Goal: Information Seeking & Learning: Learn about a topic

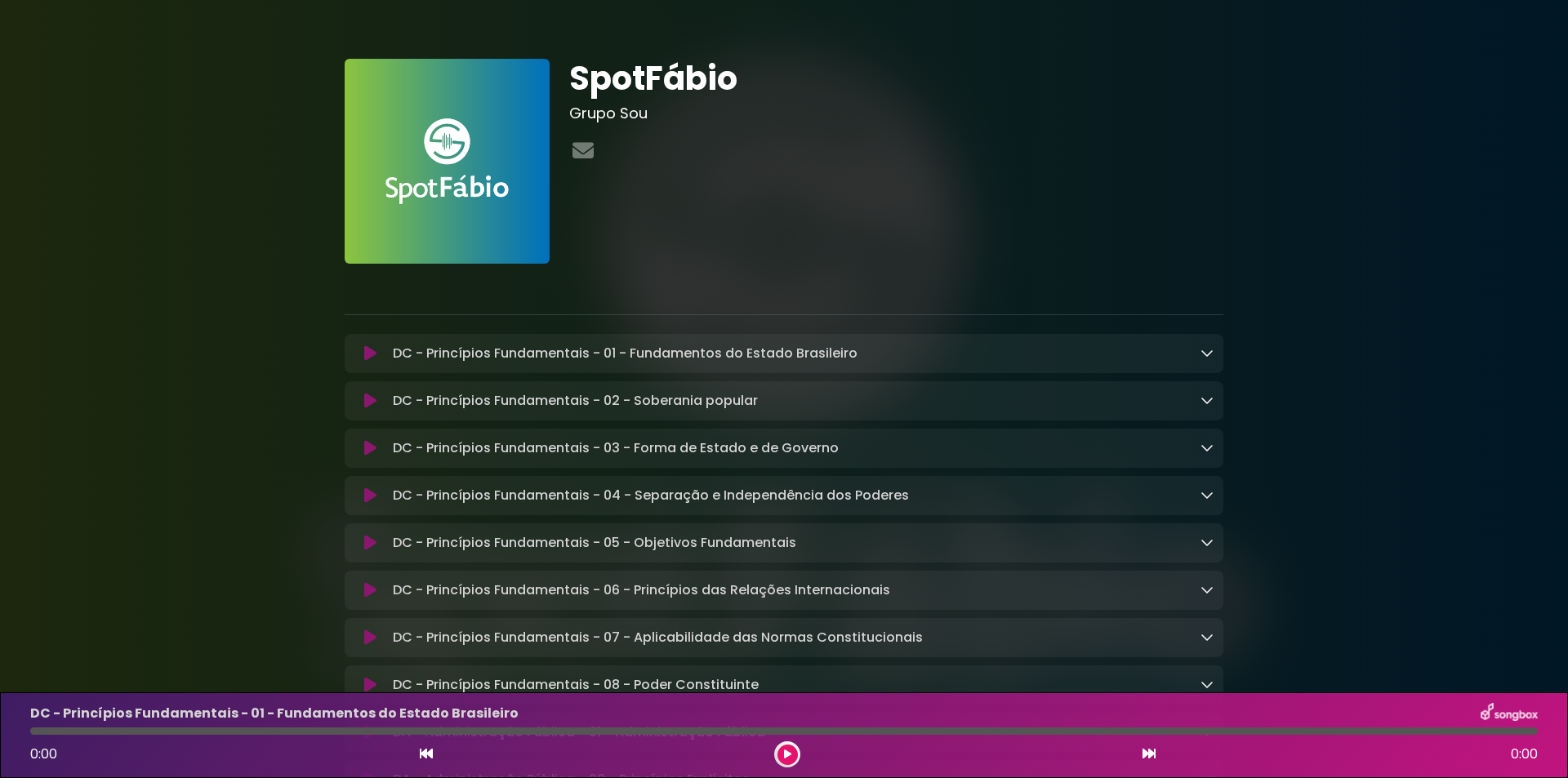
click at [375, 353] on icon at bounding box center [370, 353] width 12 height 16
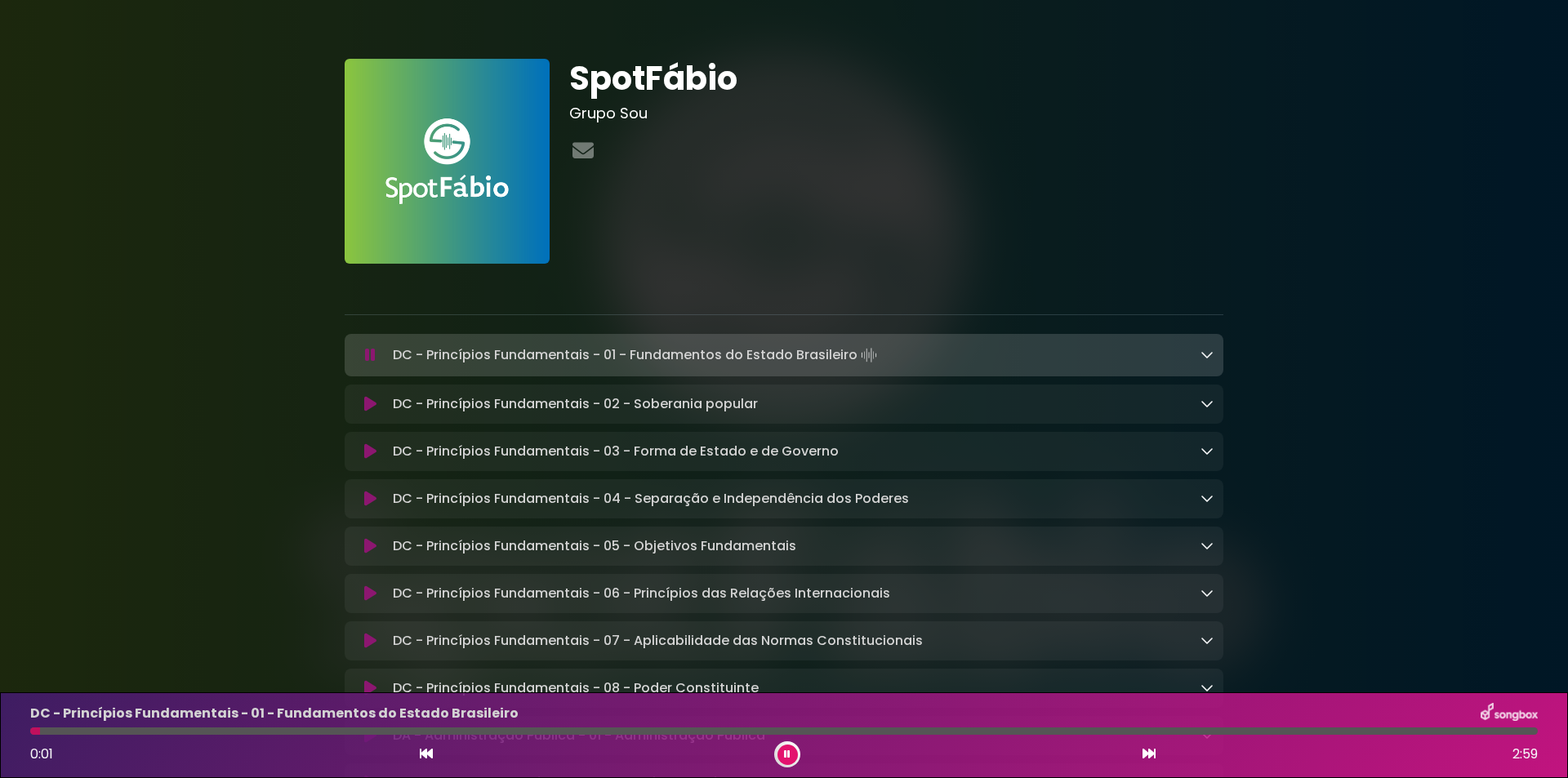
click at [1209, 353] on icon at bounding box center [1207, 354] width 13 height 13
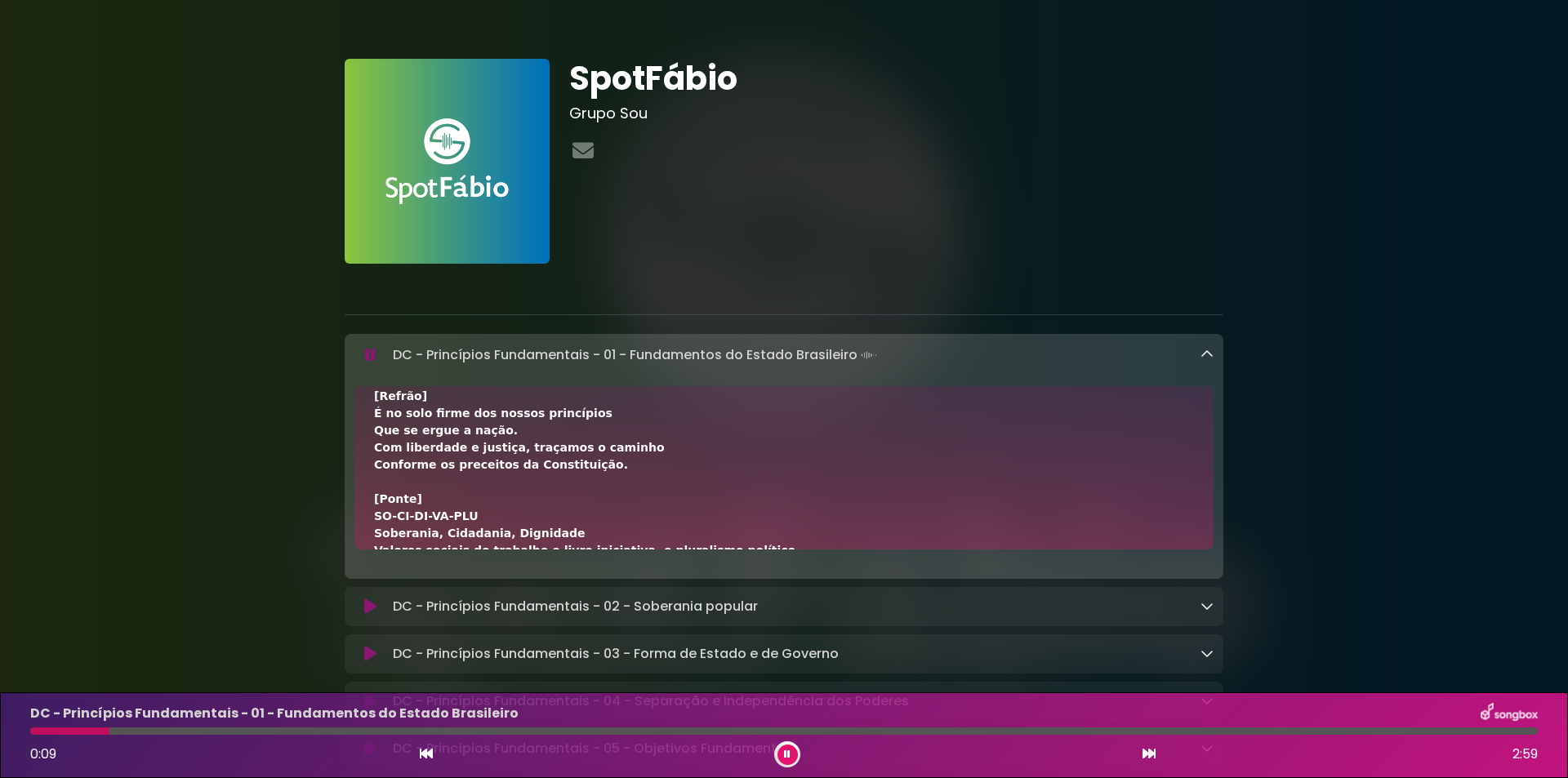
scroll to position [490, 0]
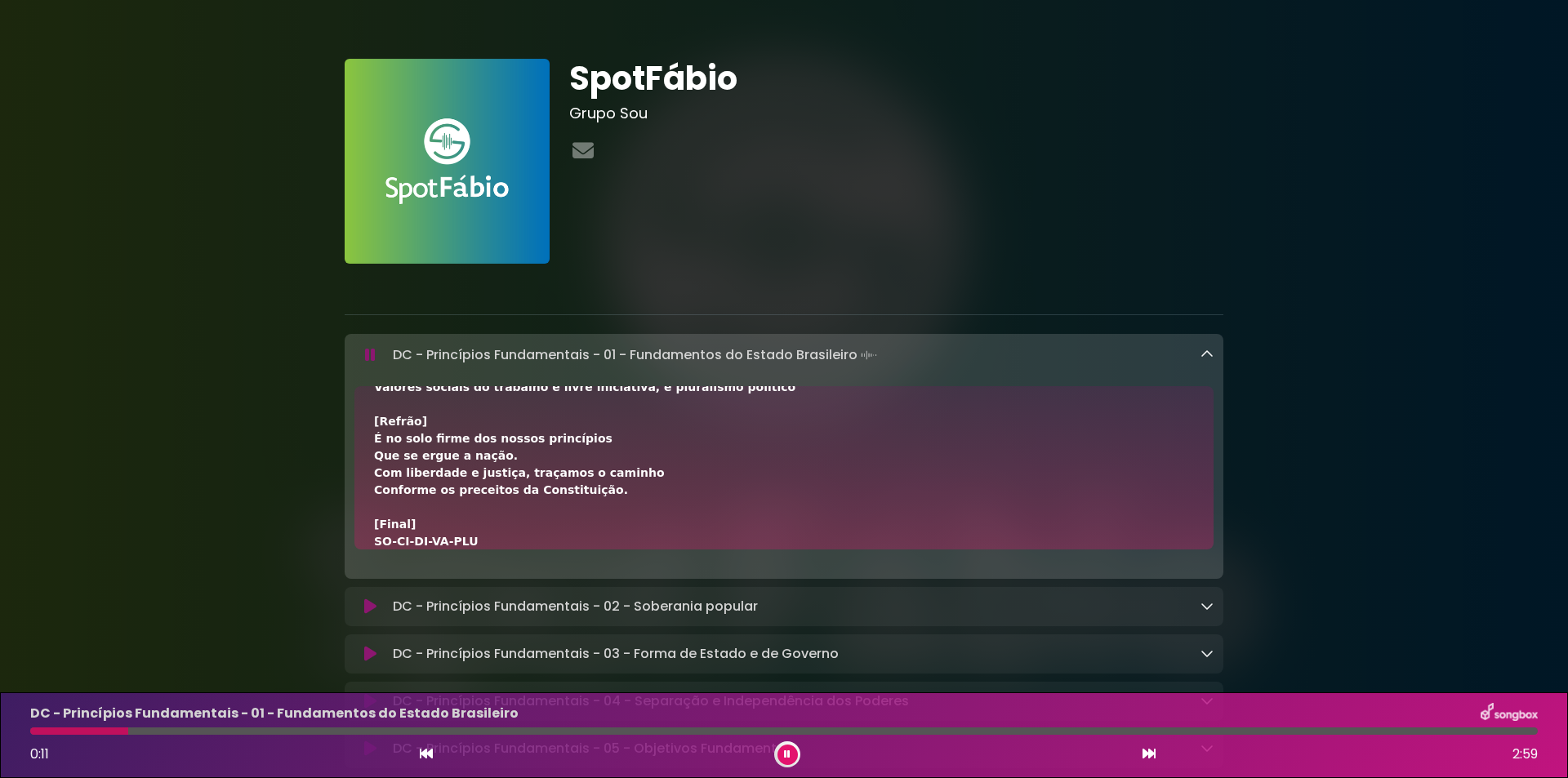
click at [1203, 357] on icon at bounding box center [1207, 354] width 13 height 13
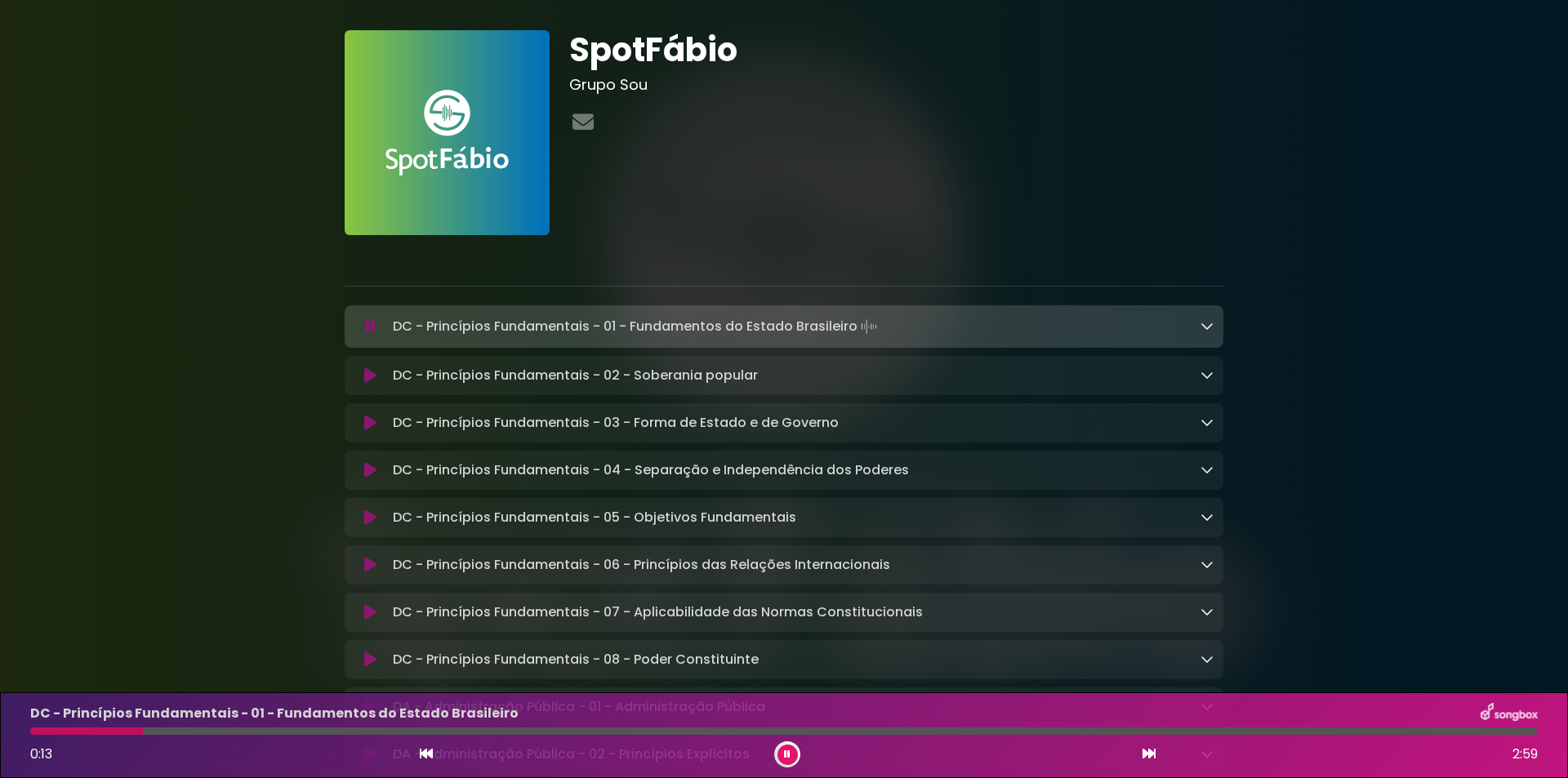
scroll to position [0, 0]
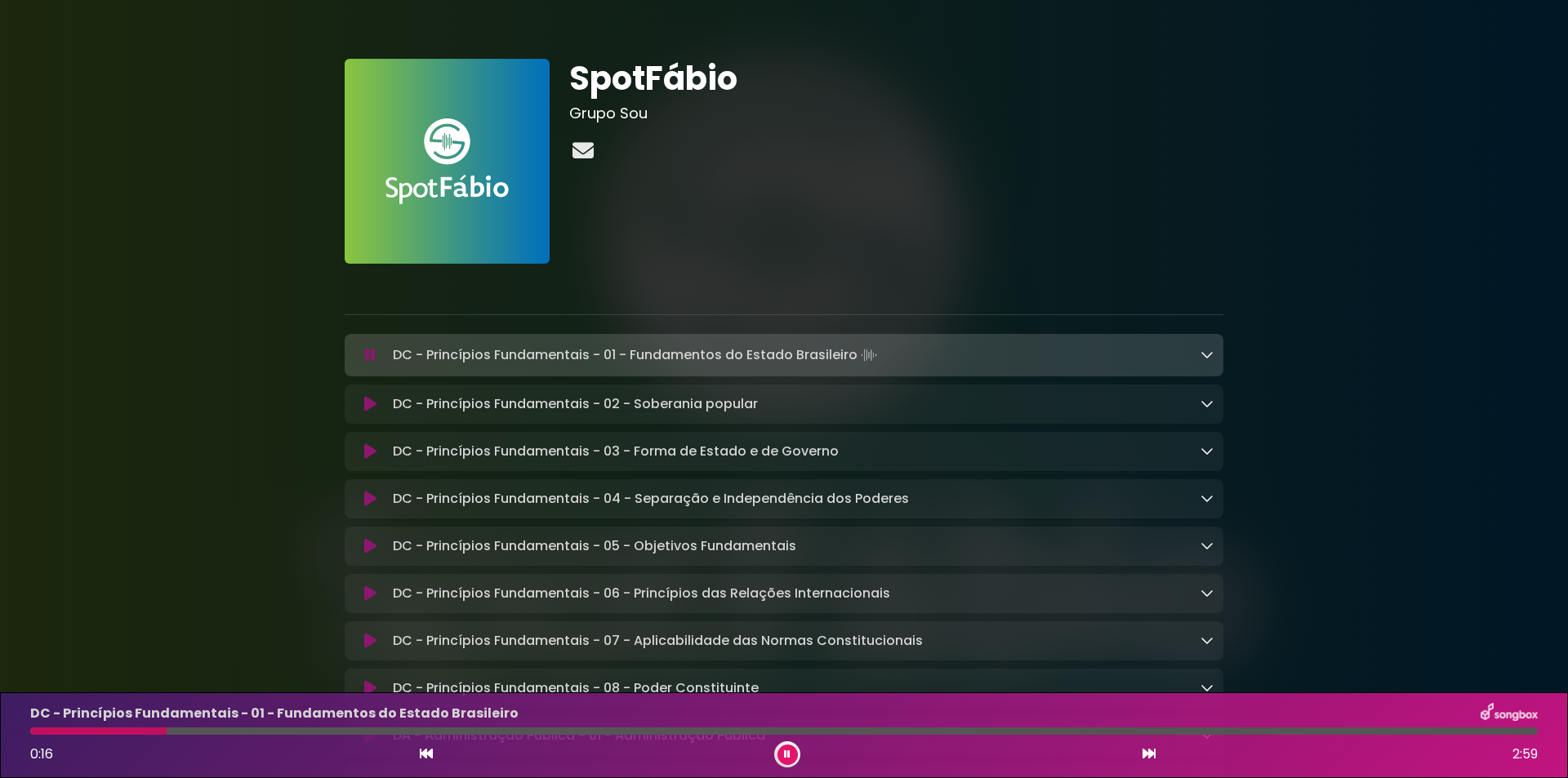
click at [580, 147] on icon at bounding box center [583, 150] width 28 height 21
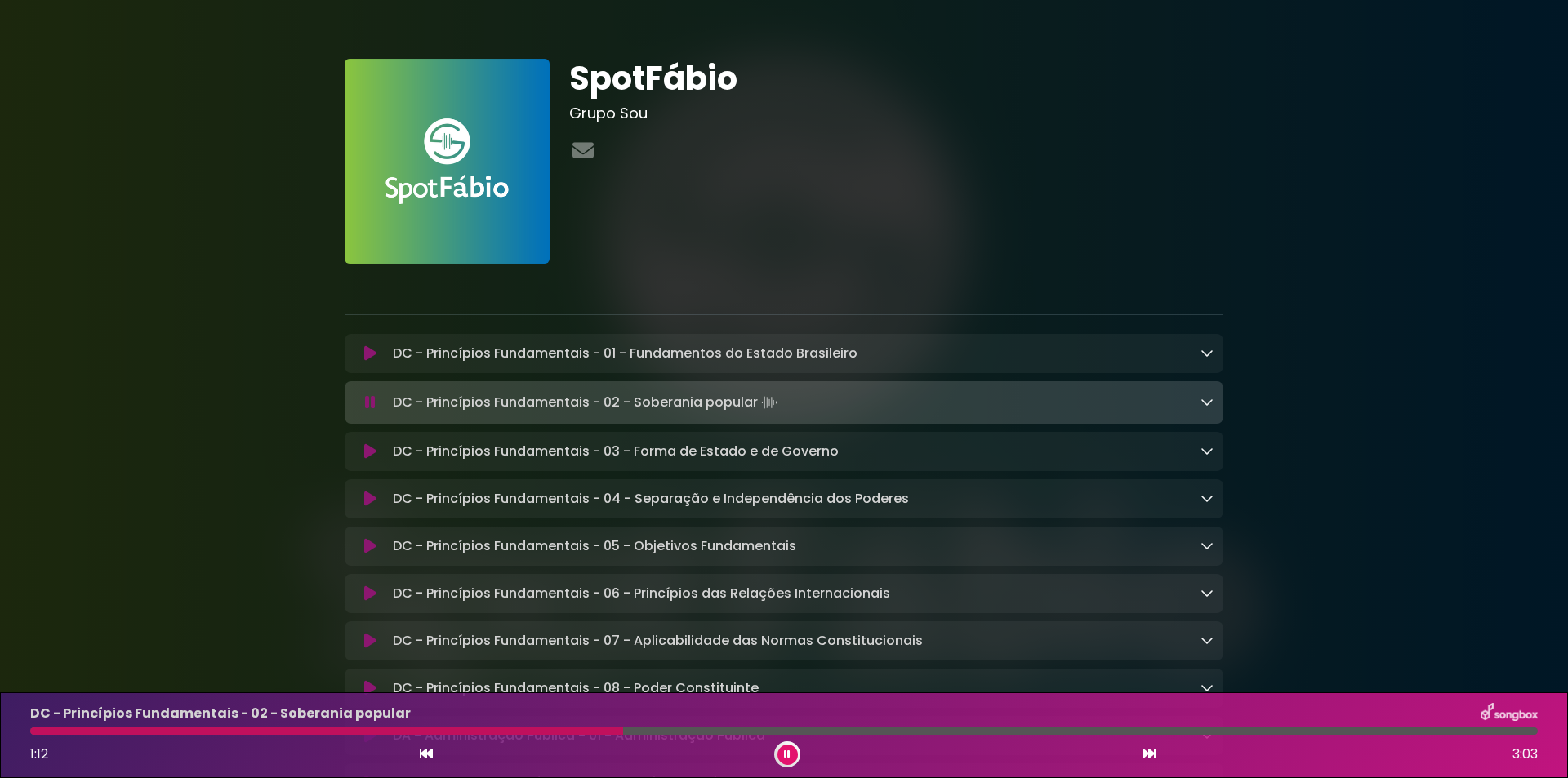
click at [801, 764] on div "1:12 3:03" at bounding box center [784, 754] width 1527 height 26
click at [791, 759] on button at bounding box center [787, 754] width 20 height 20
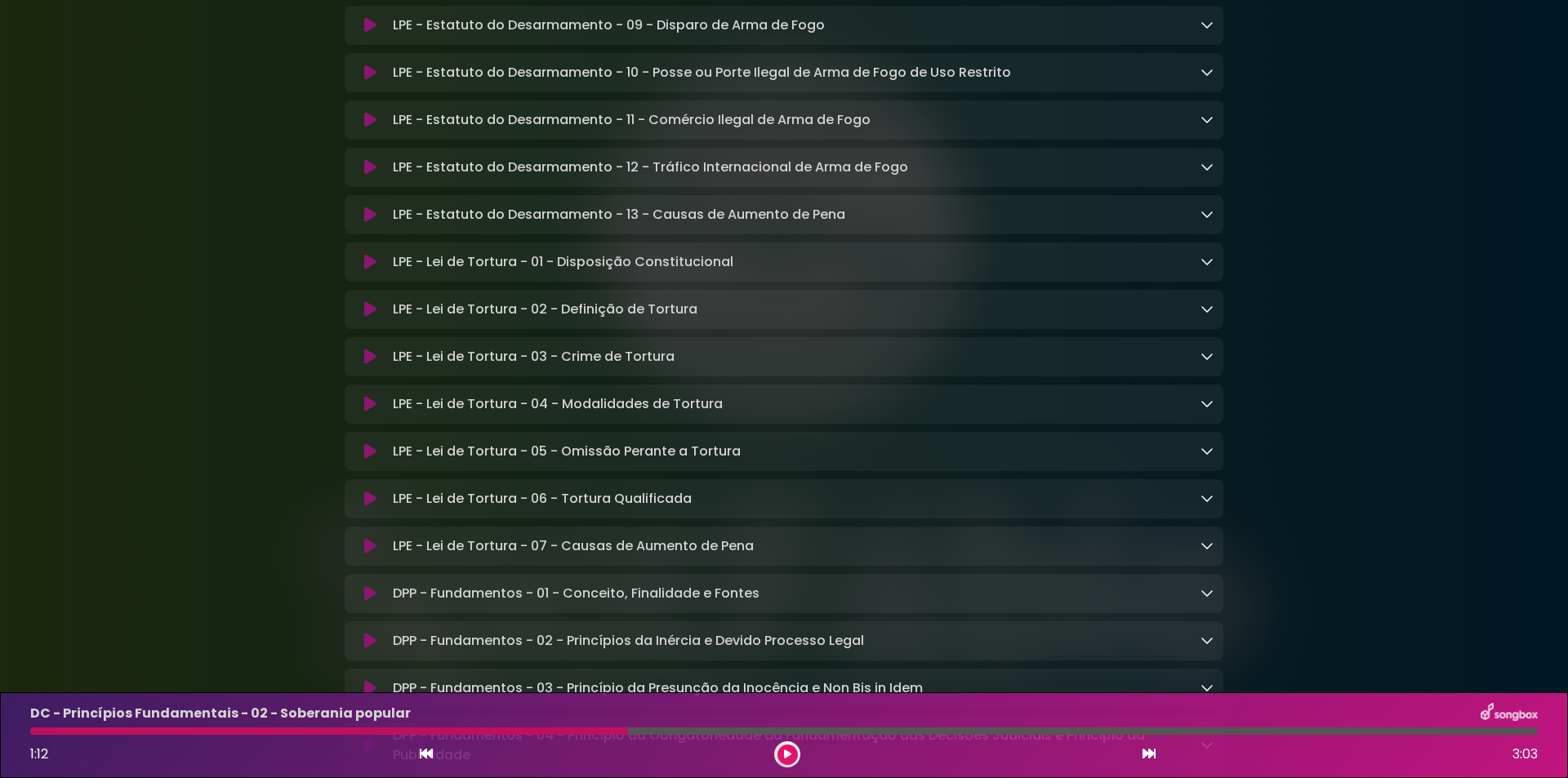
scroll to position [3837, 0]
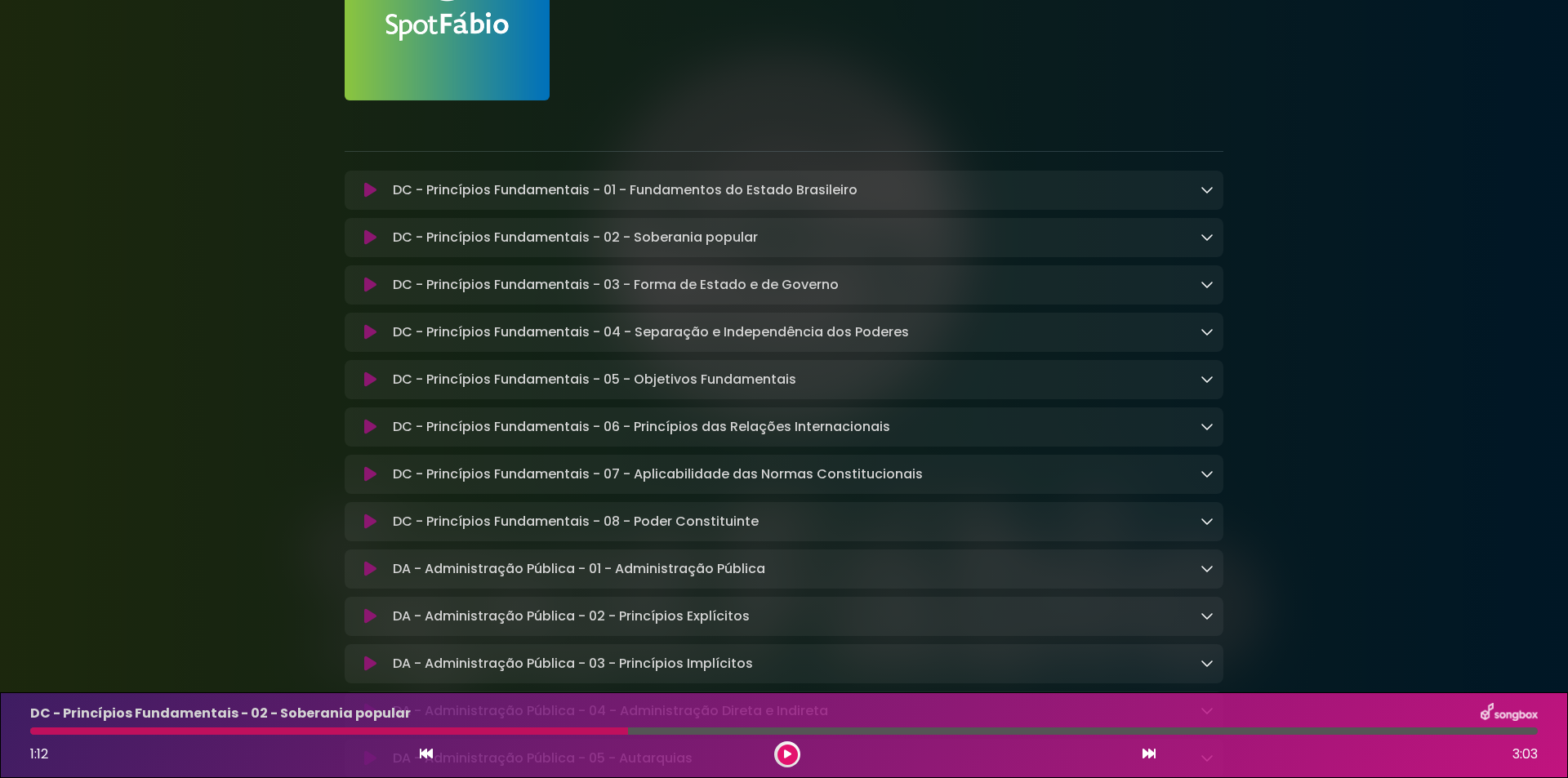
scroll to position [0, 0]
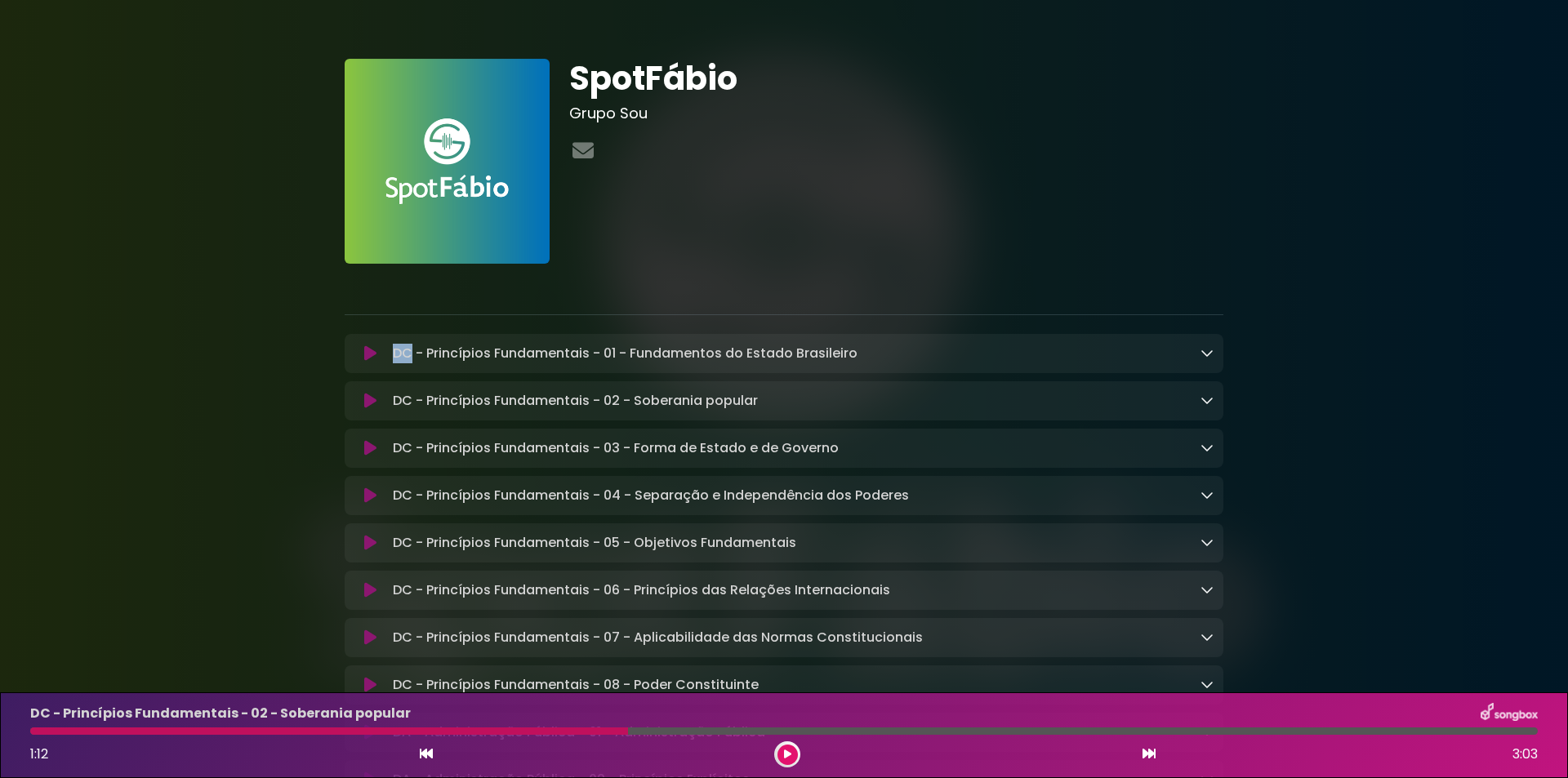
drag, startPoint x: 392, startPoint y: 357, endPoint x: 412, endPoint y: 353, distance: 20.4
click at [412, 353] on p "DC - Princípios Fundamentais - 01 - Fundamentos do Estado Brasileiro Loading Tr…" at bounding box center [626, 354] width 465 height 20
copy p "DC"
drag, startPoint x: 871, startPoint y: 353, endPoint x: 628, endPoint y: 359, distance: 243.1
click at [628, 359] on div "DC - Princípios Fundamentais - 01 - Fundamentos do Estado Brasileiro Loading Tr…" at bounding box center [799, 354] width 827 height 20
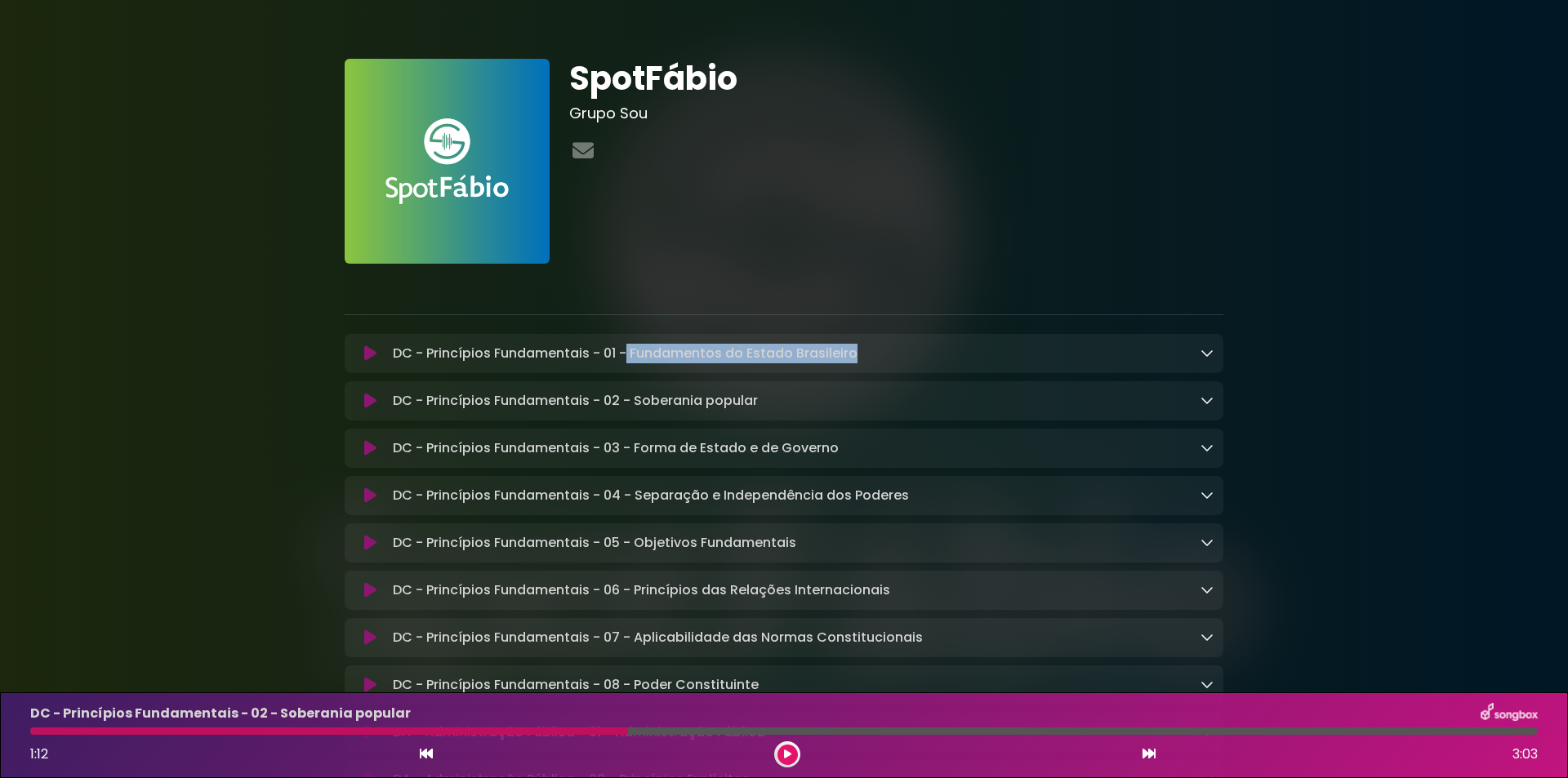
copy p "Fundamentos do Estado Brasileiro"
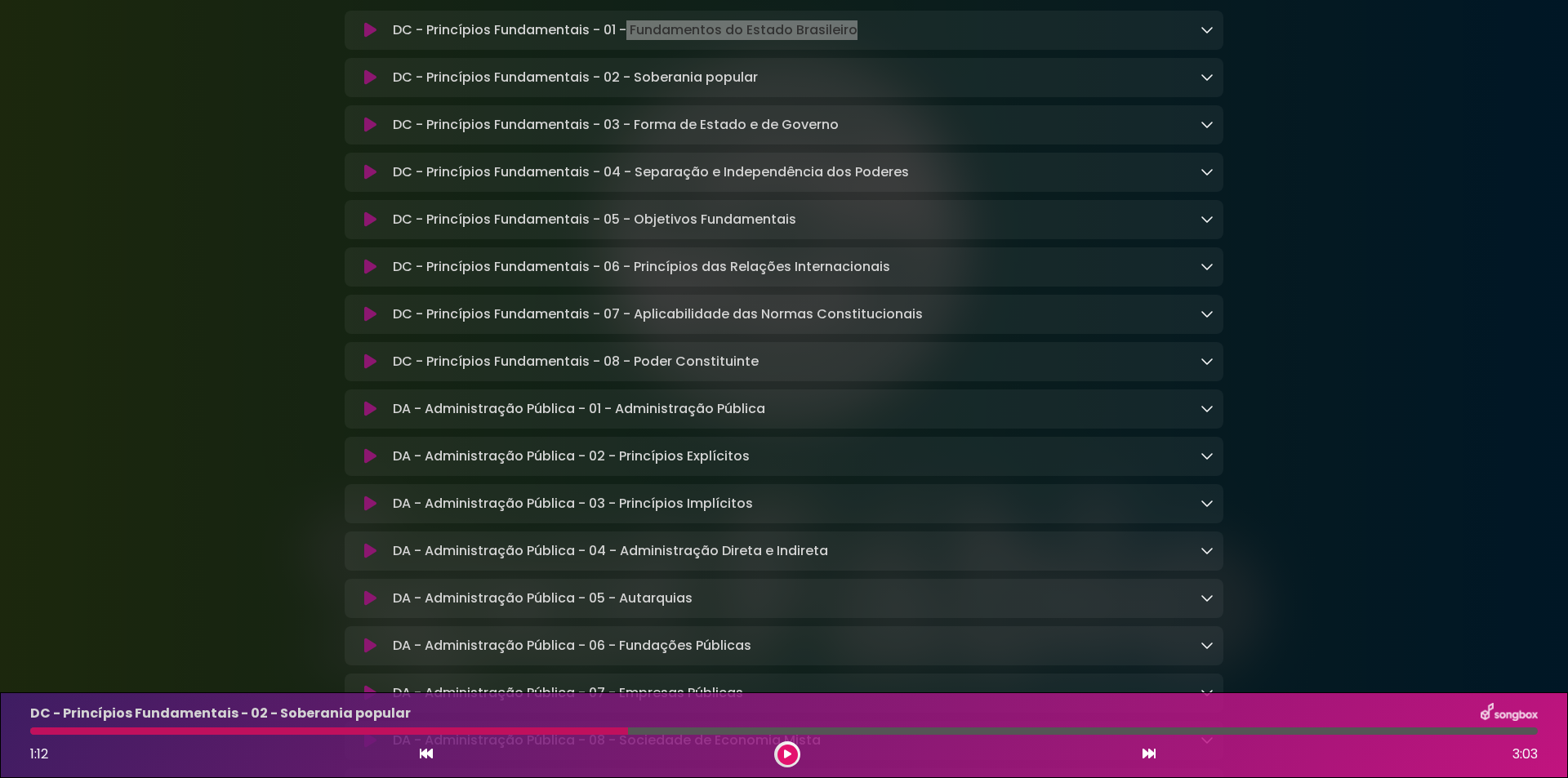
scroll to position [327, 0]
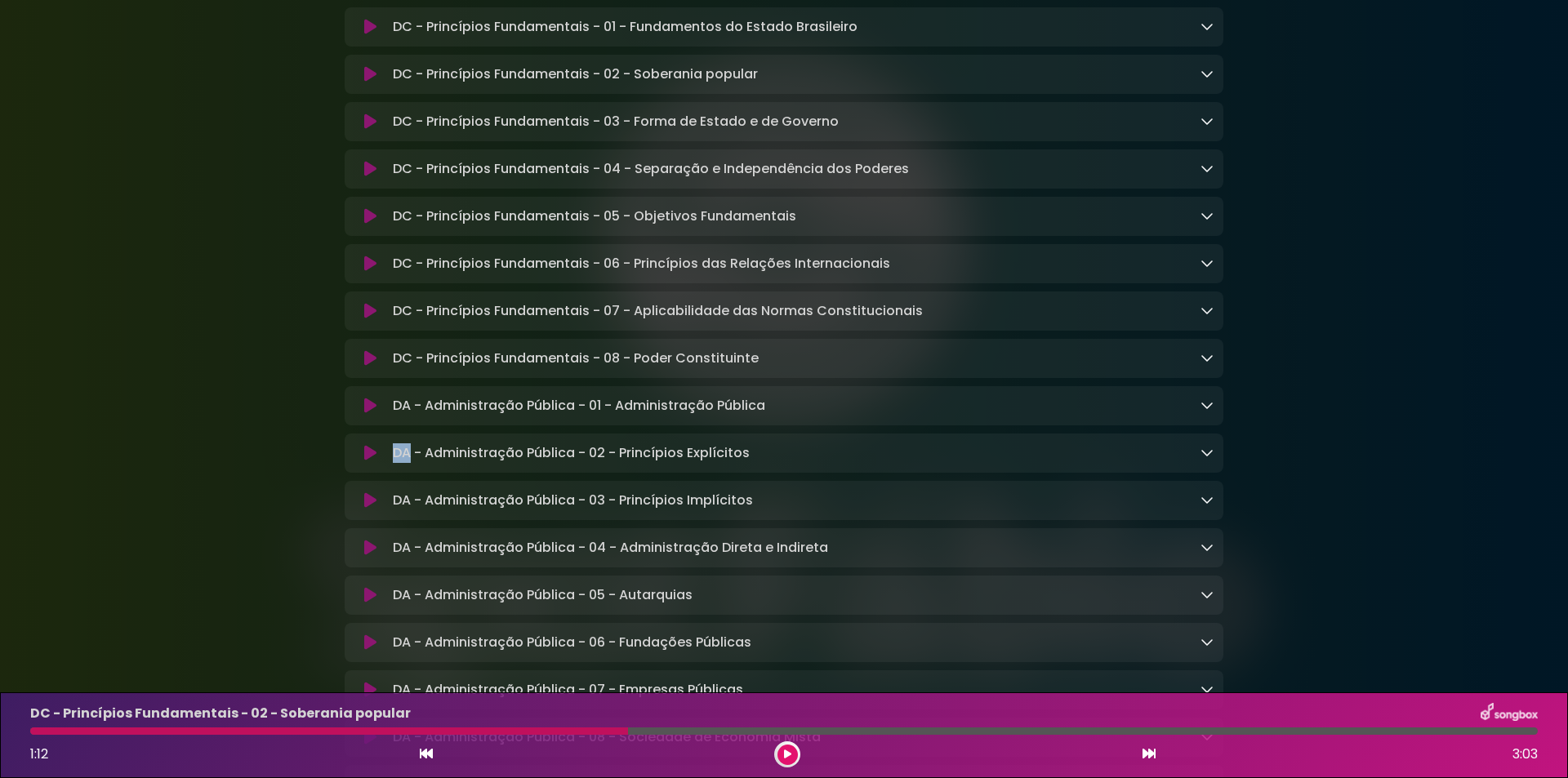
drag, startPoint x: 385, startPoint y: 458, endPoint x: 410, endPoint y: 458, distance: 25.0
click at [410, 458] on div "DA - Administração Pública - 02 - Princípios Explícitos Loading Track..." at bounding box center [799, 453] width 827 height 20
copy p "DA"
drag, startPoint x: 779, startPoint y: 460, endPoint x: 618, endPoint y: 462, distance: 161.0
click at [618, 462] on div "DA - Administração Pública - 02 - Princípios Explícitos Loading Track..." at bounding box center [799, 453] width 827 height 20
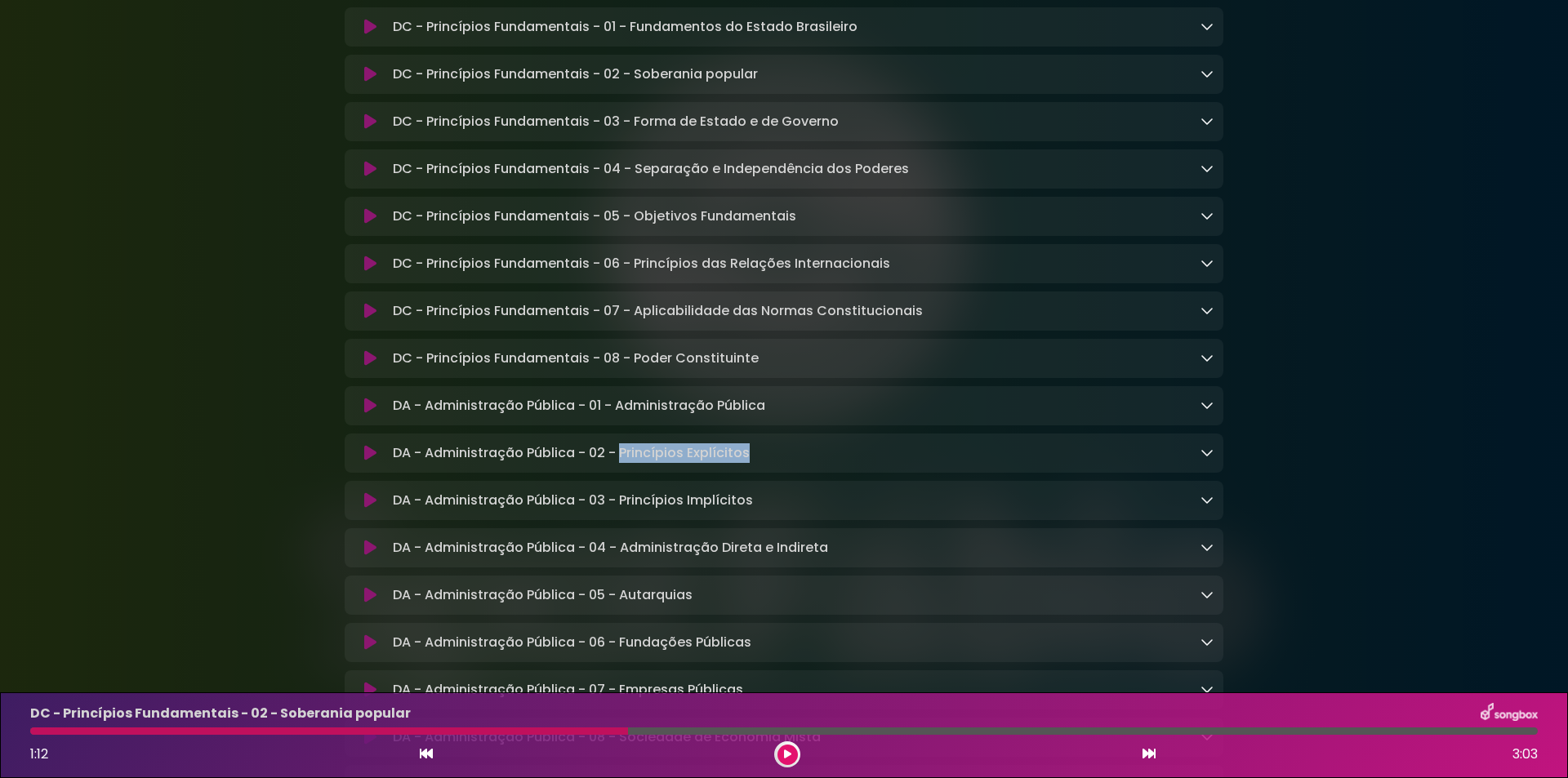
copy p "Princípios Explícitos"
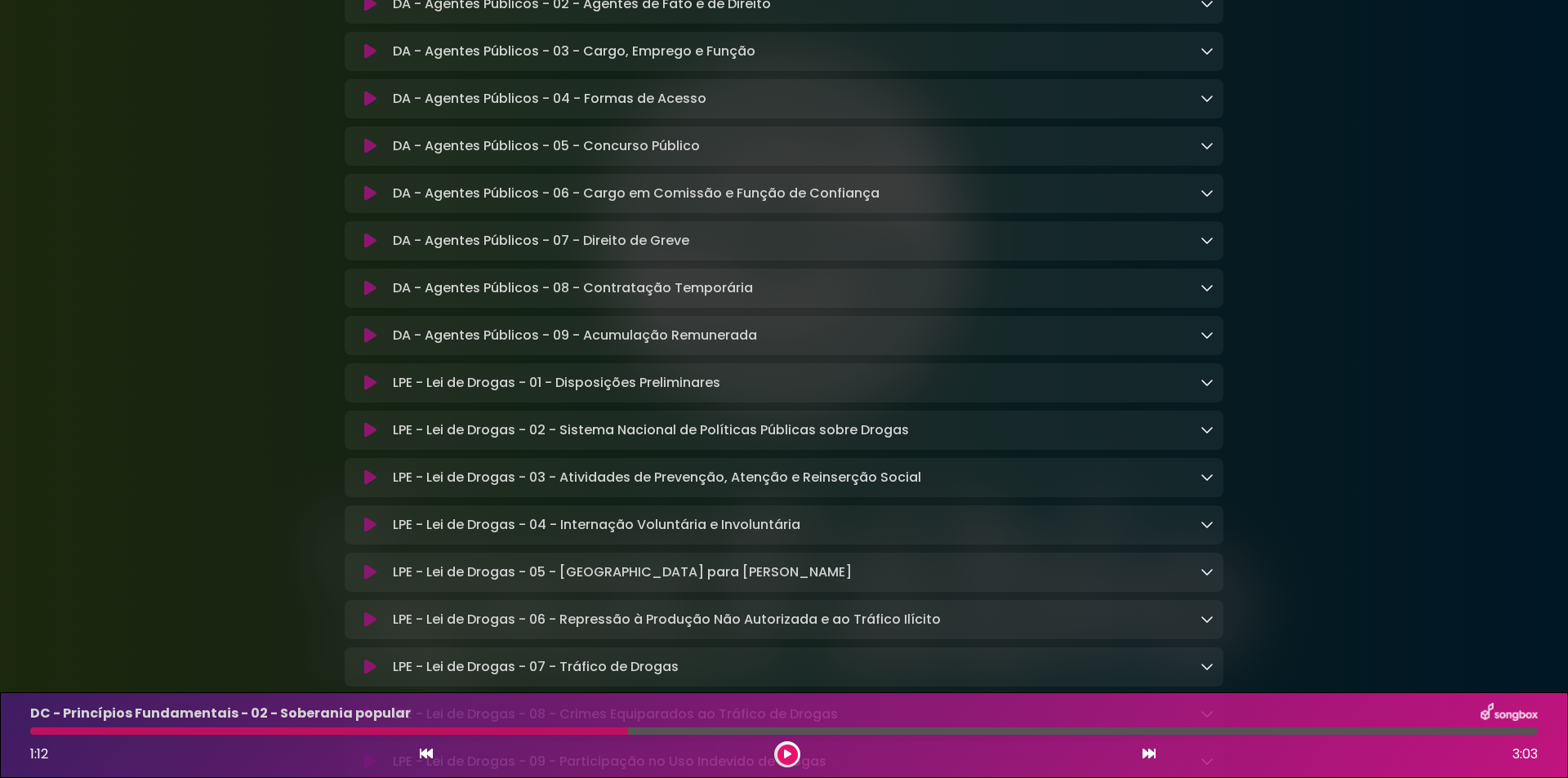
scroll to position [2368, 0]
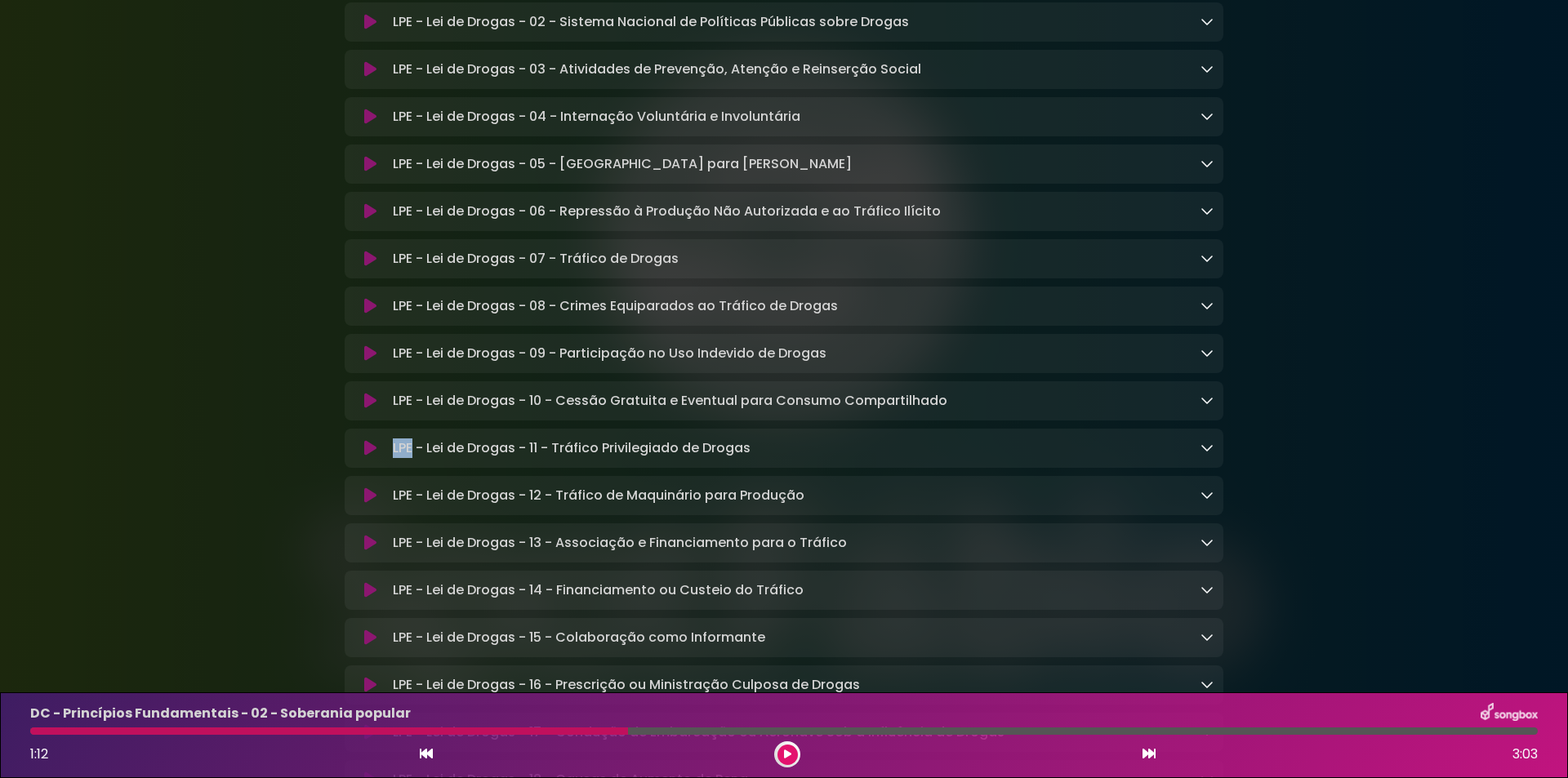
drag, startPoint x: 414, startPoint y: 489, endPoint x: 391, endPoint y: 488, distance: 23.0
click at [391, 458] on div "LPE - Lei de Drogas - 11 - Tráfico Privilegiado de Drogas Loading Track..." at bounding box center [799, 448] width 827 height 20
copy p "LPE"
drag, startPoint x: 680, startPoint y: 300, endPoint x: 562, endPoint y: 295, distance: 118.1
click at [562, 269] on div "LPE - Lei de Drogas - 07 - Tráfico de Drogas Loading Track..." at bounding box center [799, 259] width 827 height 20
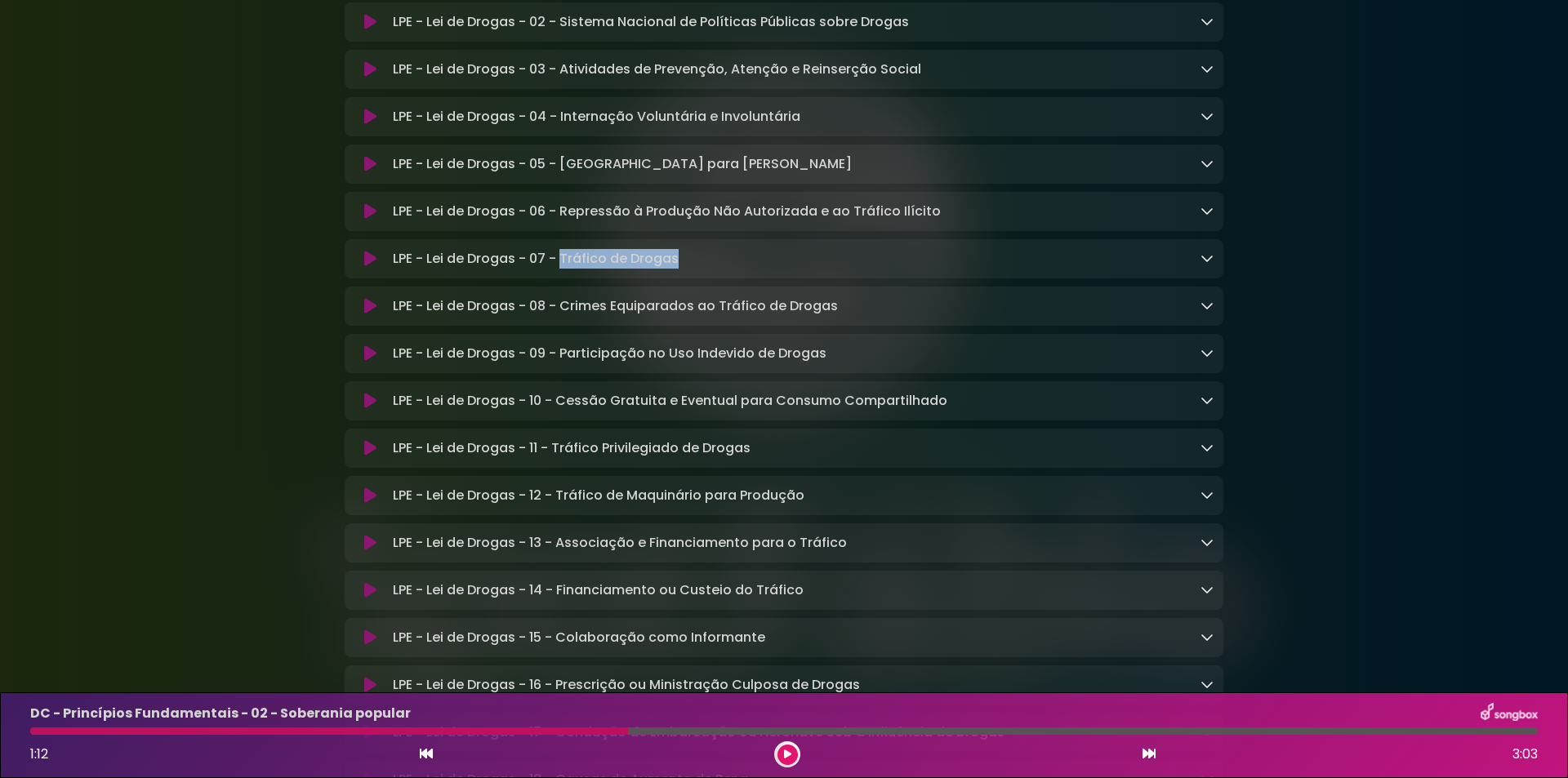
copy p "Tráfico de Drogas"
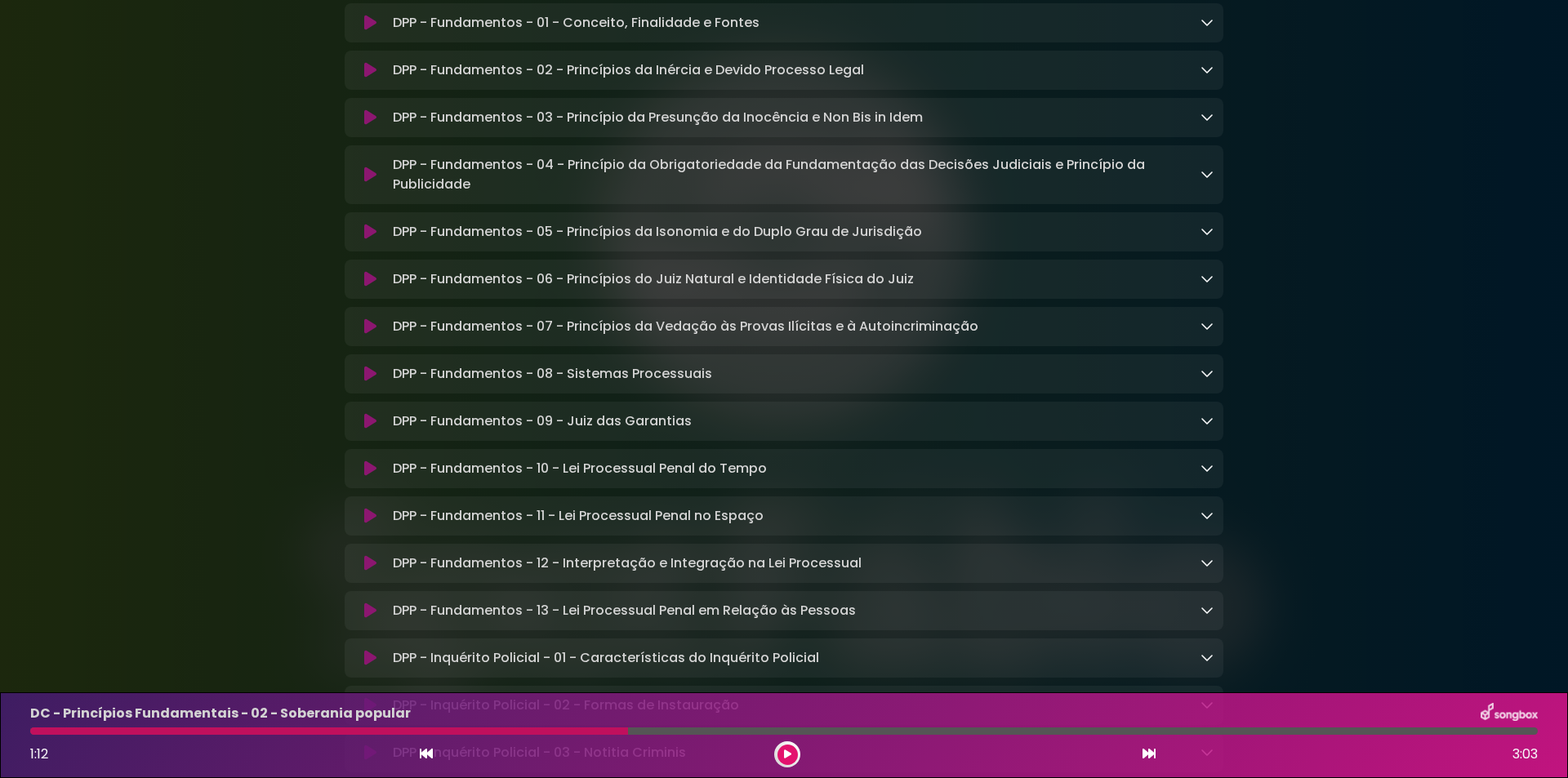
scroll to position [4735, 0]
drag, startPoint x: 417, startPoint y: 549, endPoint x: 391, endPoint y: 549, distance: 26.0
click at [391, 478] on div "DPP - Fundamentos - 10 - Lei Processual Penal do Tempo Loading Track..." at bounding box center [799, 468] width 827 height 20
copy p "DPP"
drag, startPoint x: 723, startPoint y: 450, endPoint x: 567, endPoint y: 460, distance: 156.3
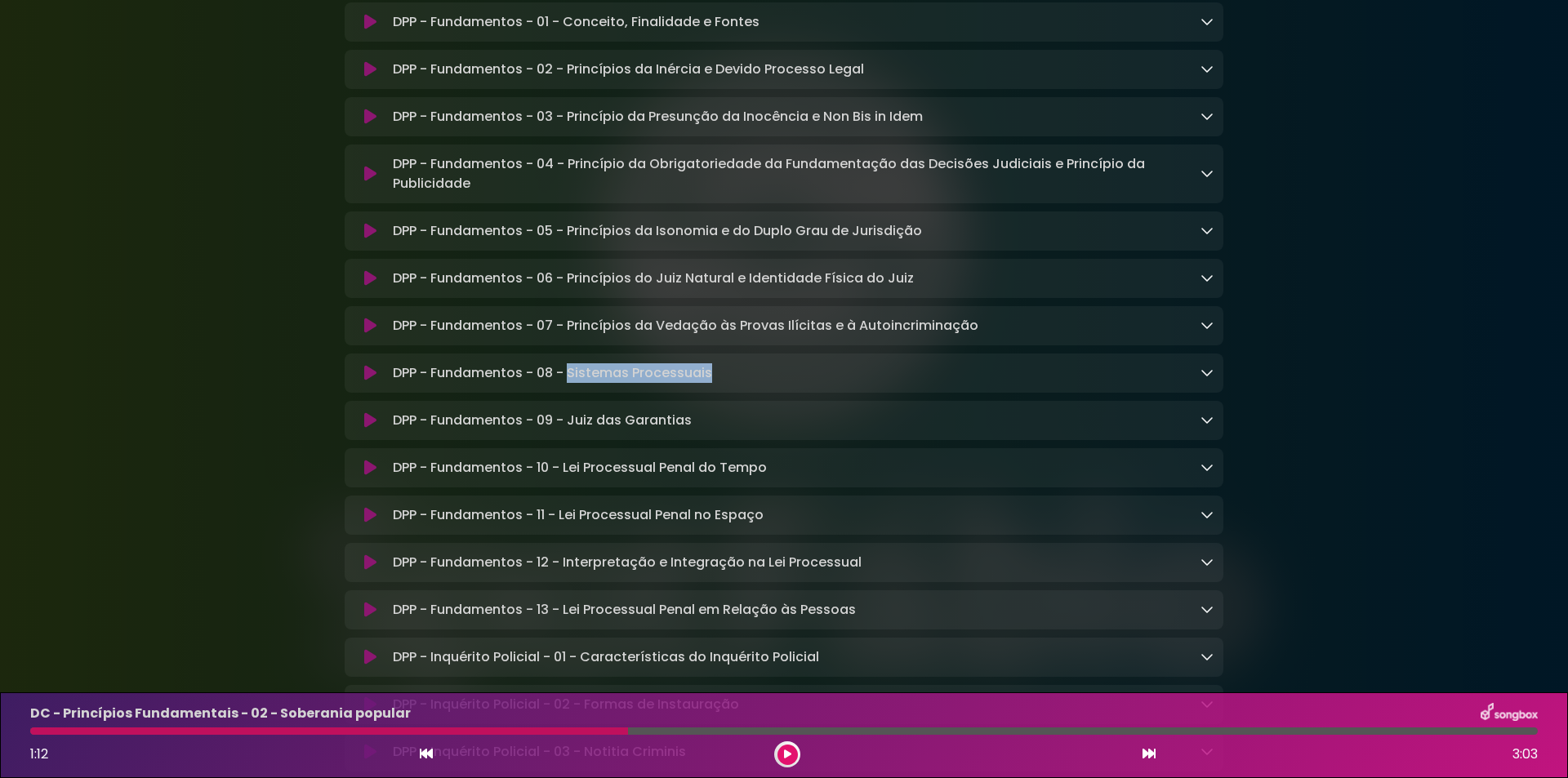
click at [567, 383] on div "DPP - Fundamentos - 08 - Sistemas Processuais Loading Track..." at bounding box center [799, 373] width 827 height 20
copy p "Sistemas Processuais"
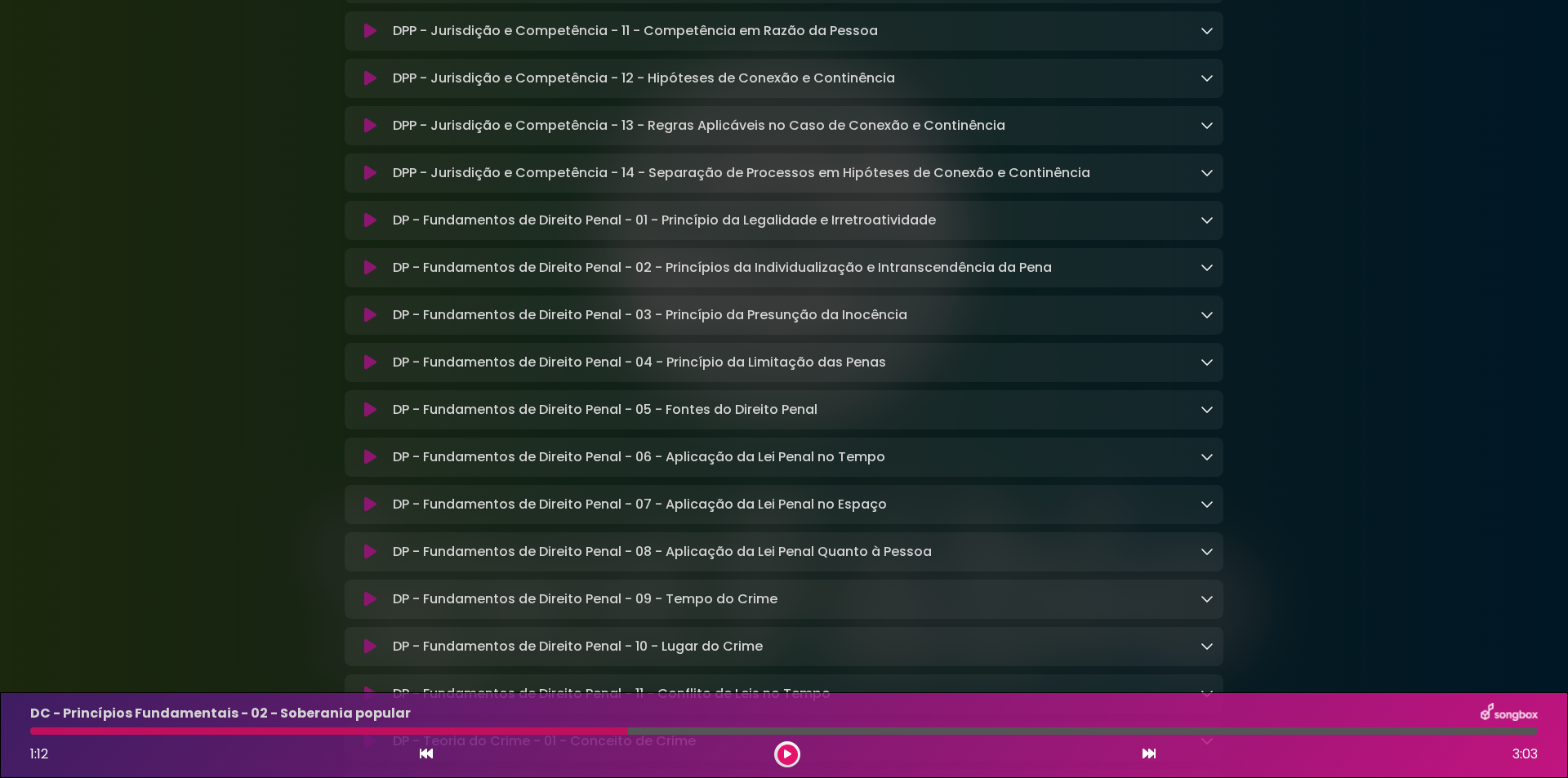
scroll to position [7348, 0]
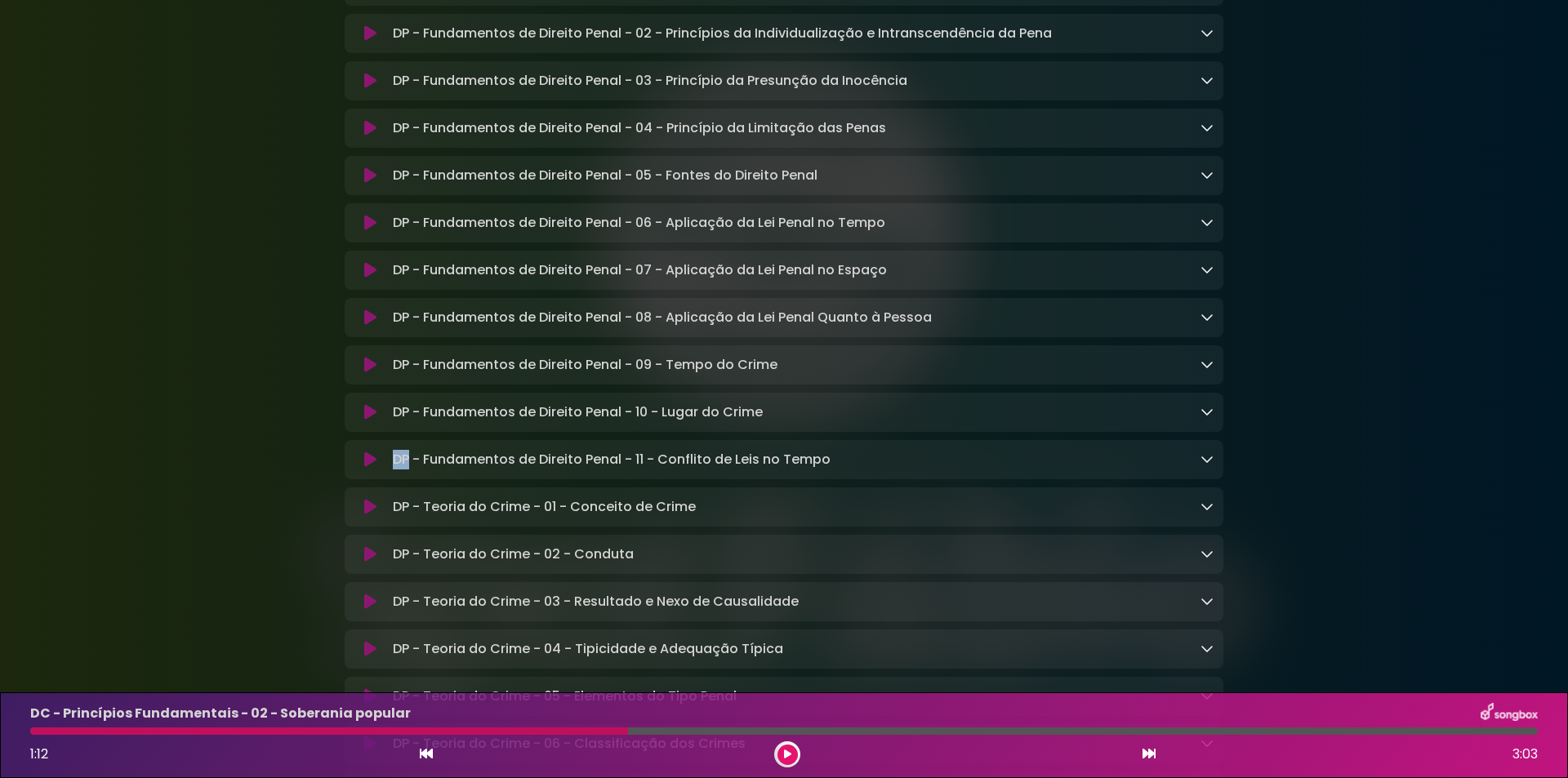
drag, startPoint x: 409, startPoint y: 587, endPoint x: 385, endPoint y: 585, distance: 24.1
click at [385, 469] on div "DP - Fundamentos de Direito Penal - 11 - Conflito de Leis no Tempo Loading Trac…" at bounding box center [784, 460] width 859 height 20
copy div "DP"
drag, startPoint x: 771, startPoint y: 490, endPoint x: 669, endPoint y: 488, distance: 102.0
click at [669, 375] on div "DP - Fundamentos de Direito Penal - 09 - Tempo do Crime Loading Track..." at bounding box center [799, 365] width 827 height 20
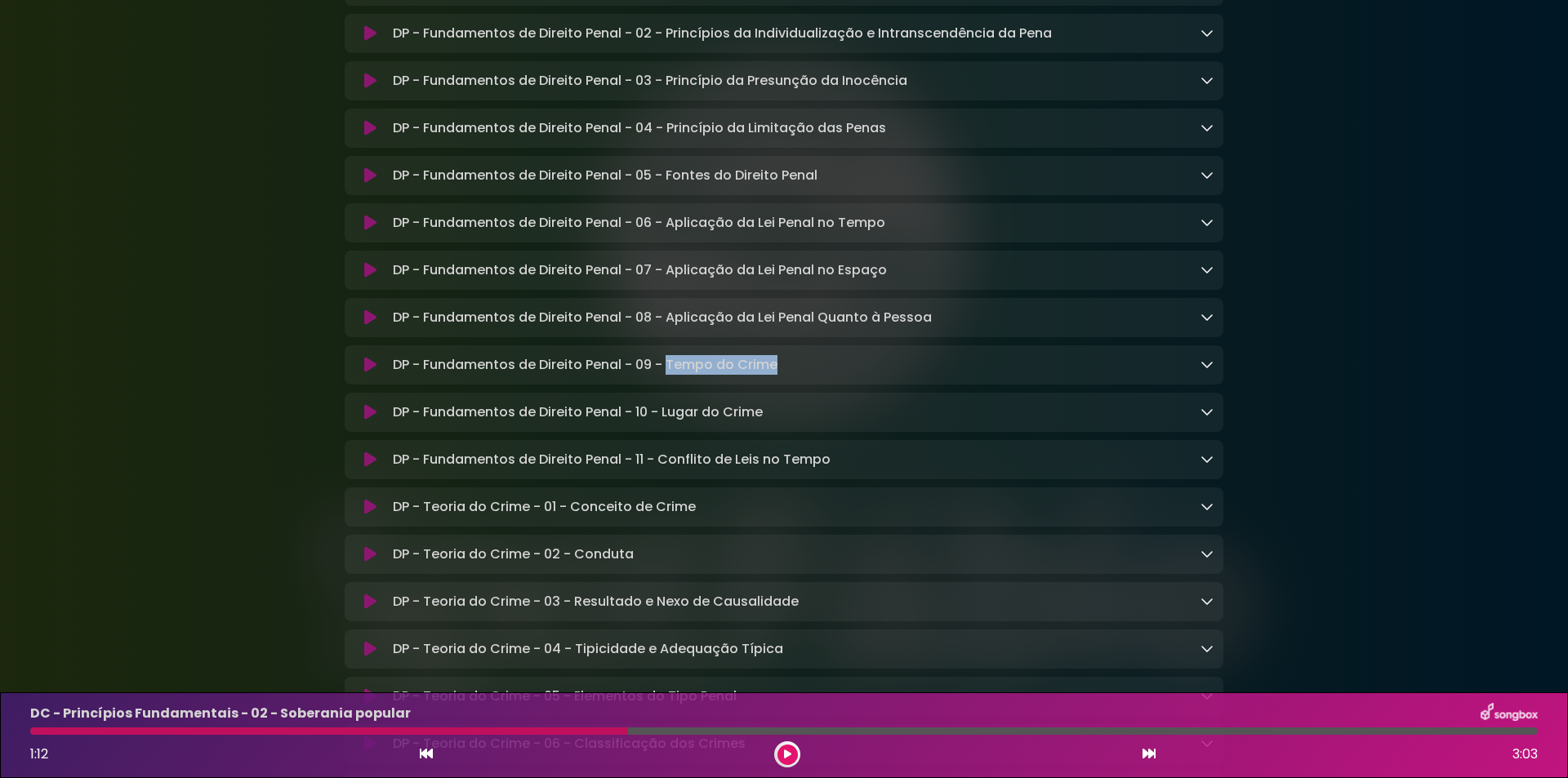
copy p "Tempo do Crime"
click at [1484, 732] on div at bounding box center [784, 731] width 1507 height 7
click at [1411, 741] on div "DC - Princípios Fundamentais - 02 - Soberania popular 1:12 3:03" at bounding box center [784, 734] width 1527 height 64
click at [1172, 738] on div "DC - Princípios Fundamentais - 02 - Soberania popular 1:12 3:03" at bounding box center [784, 734] width 1527 height 64
click at [1169, 734] on div "DC - Princípios Fundamentais - 02 - Soberania popular 1:12 3:03" at bounding box center [784, 734] width 1527 height 64
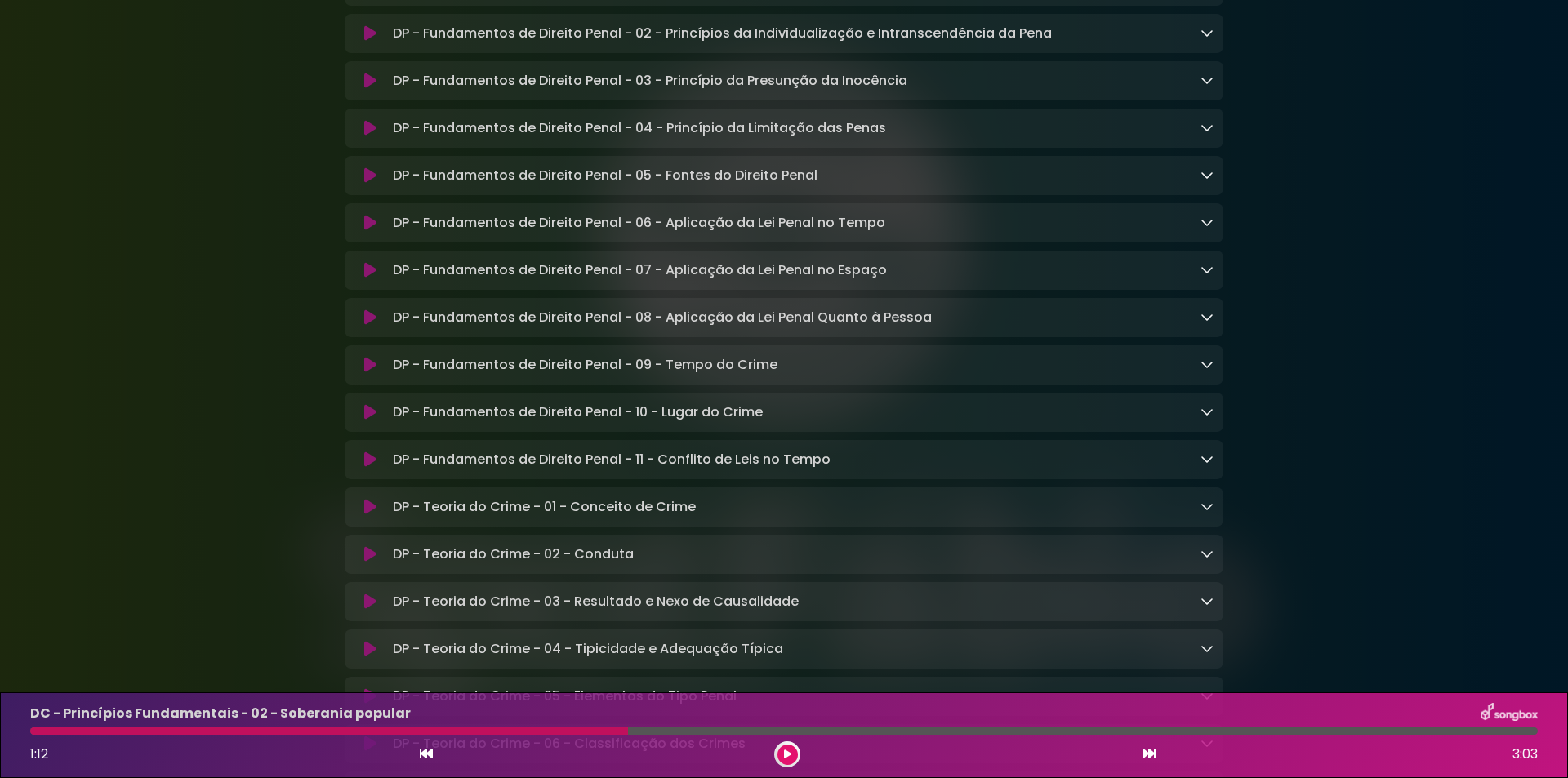
drag, startPoint x: 625, startPoint y: 731, endPoint x: 710, endPoint y: 737, distance: 85.2
click at [710, 737] on div "DC - Princípios Fundamentais - 02 - Soberania popular 1:12 3:03" at bounding box center [784, 734] width 1527 height 64
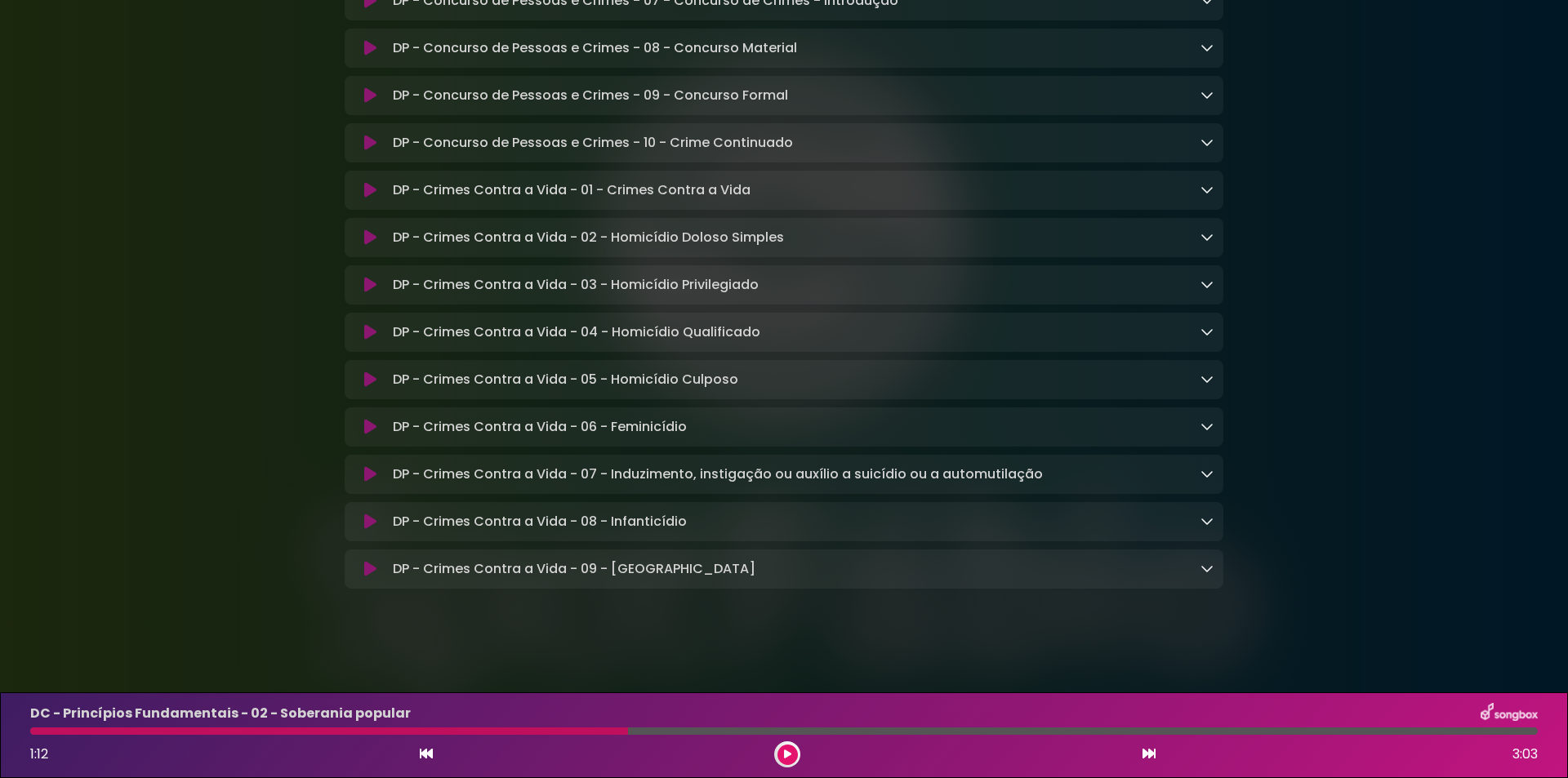
scroll to position [9341, 0]
click at [700, 519] on div "DP - Crimes Contra a Vida - 08 - Infanticídio Loading Track..." at bounding box center [799, 522] width 827 height 20
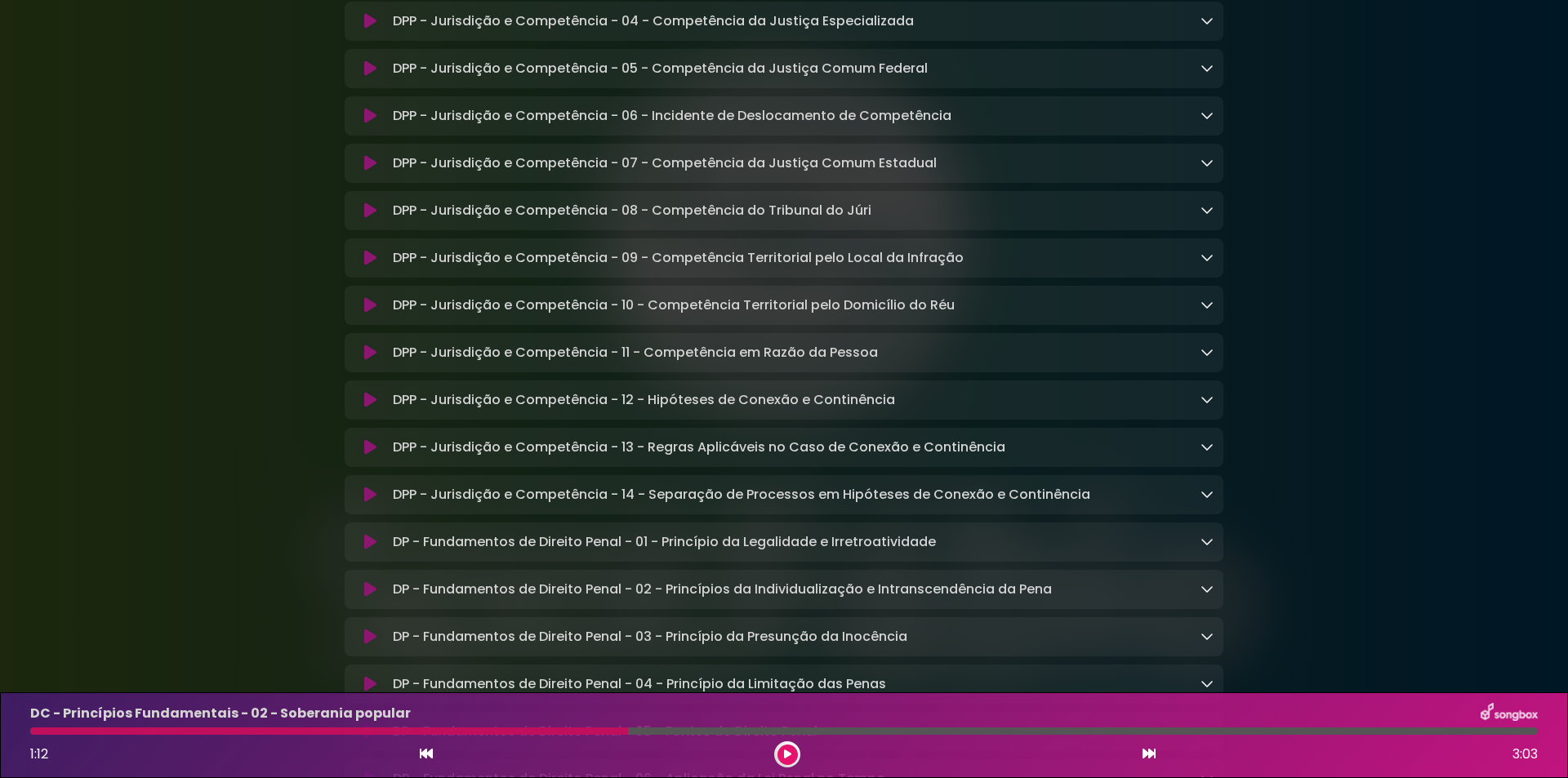
scroll to position [6647, 0]
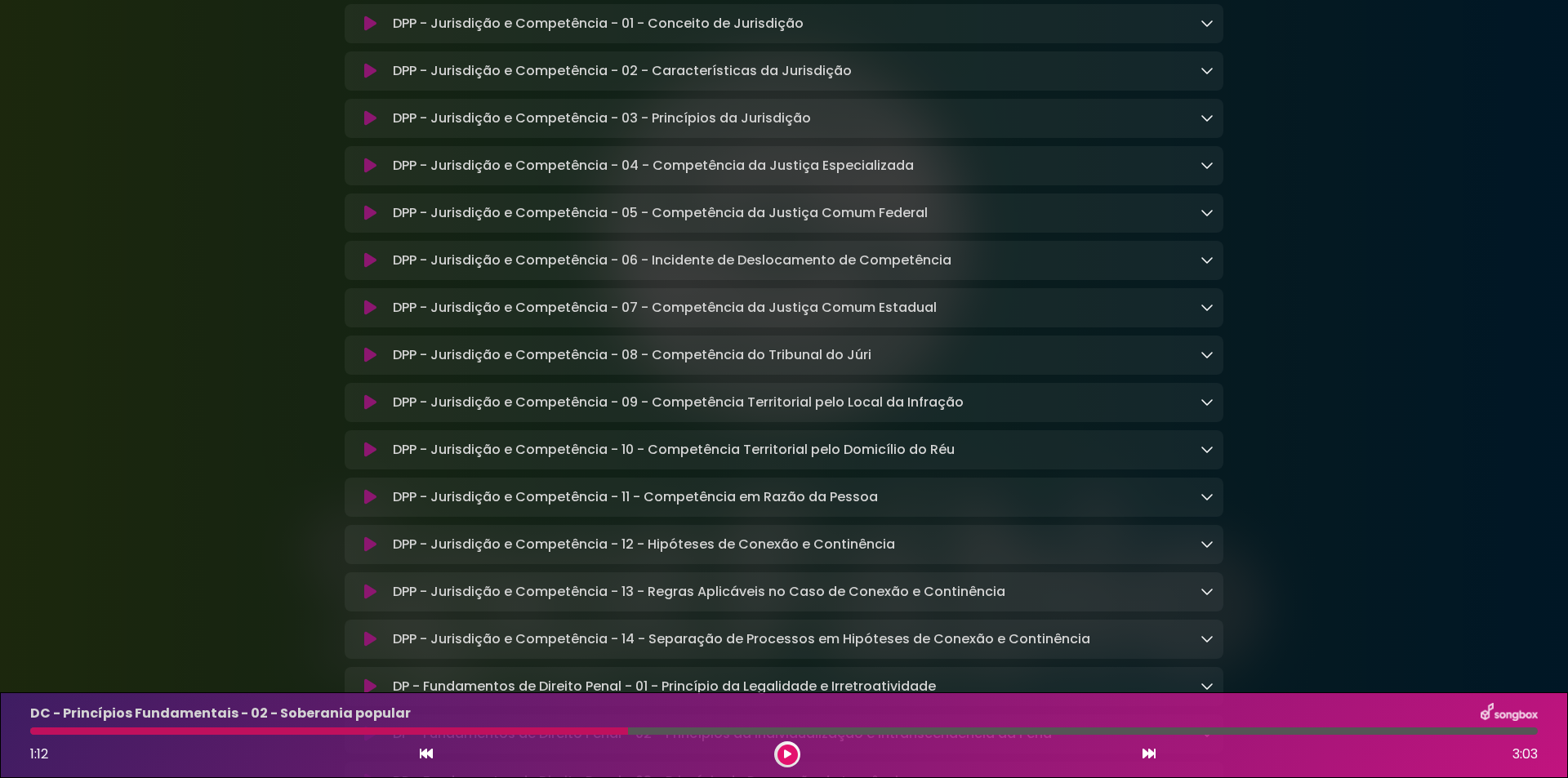
click at [674, 318] on p "DPP - Jurisdição e Competência - 07 - Competência da Justiça Comum Estadual Loa…" at bounding box center [665, 308] width 544 height 20
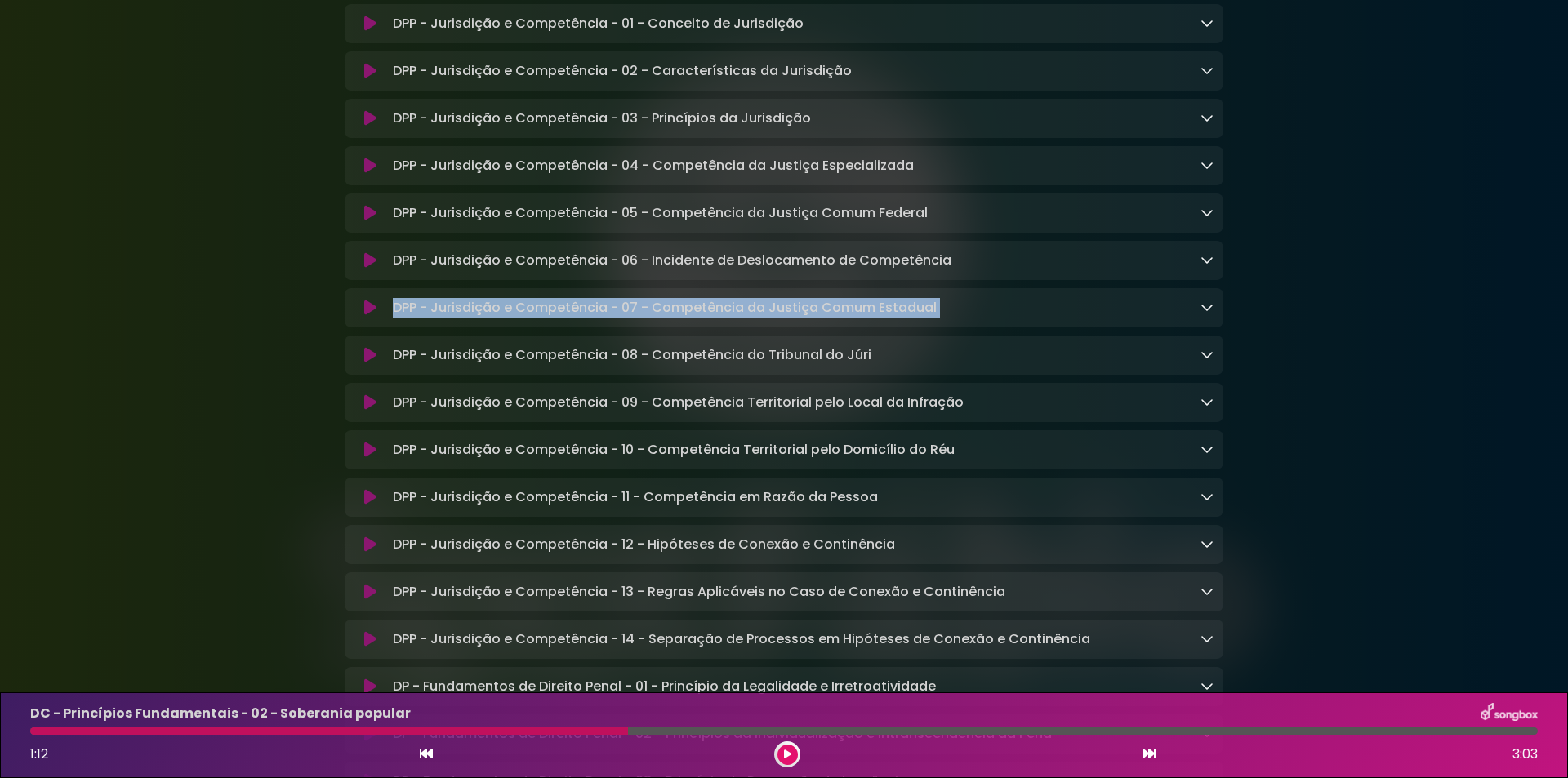
click at [674, 318] on p "DPP - Jurisdição e Competência - 07 - Competência da Justiça Comum Estadual Loa…" at bounding box center [665, 308] width 544 height 20
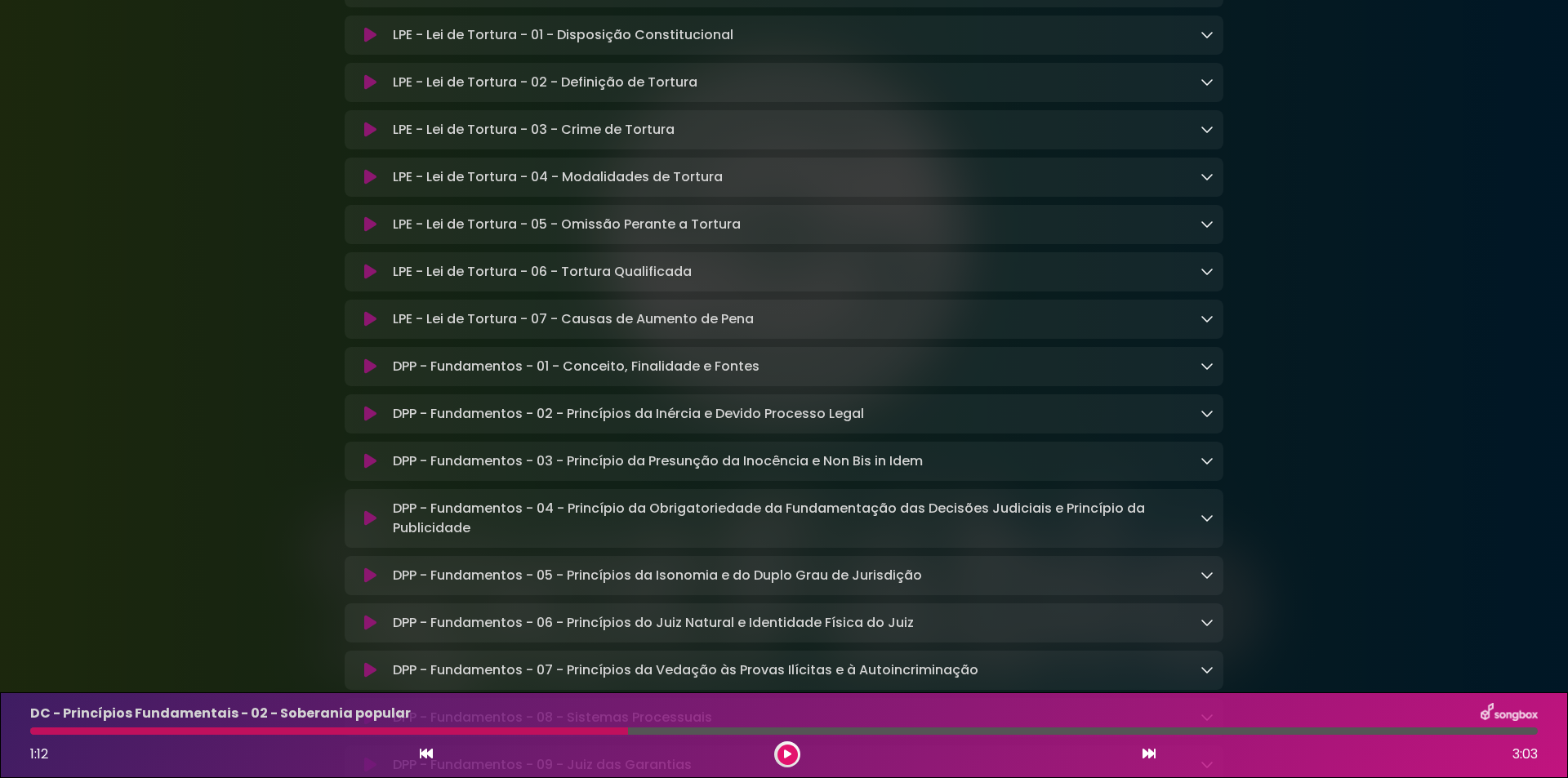
scroll to position [4361, 0]
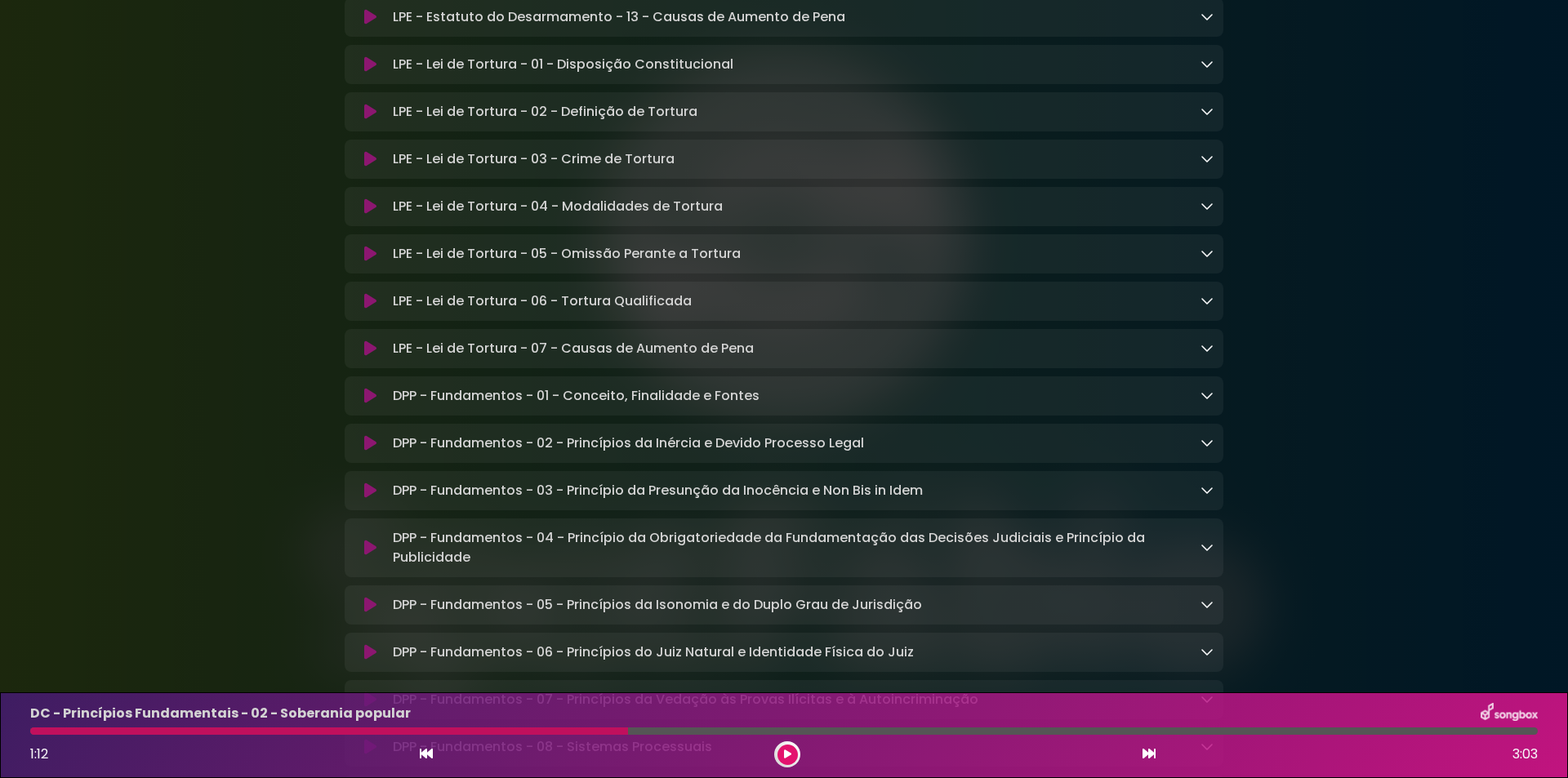
click at [532, 416] on div "DPP - Fundamentos - 01 - Conceito, Finalidade e Fontes Loading Track..." at bounding box center [784, 396] width 879 height 39
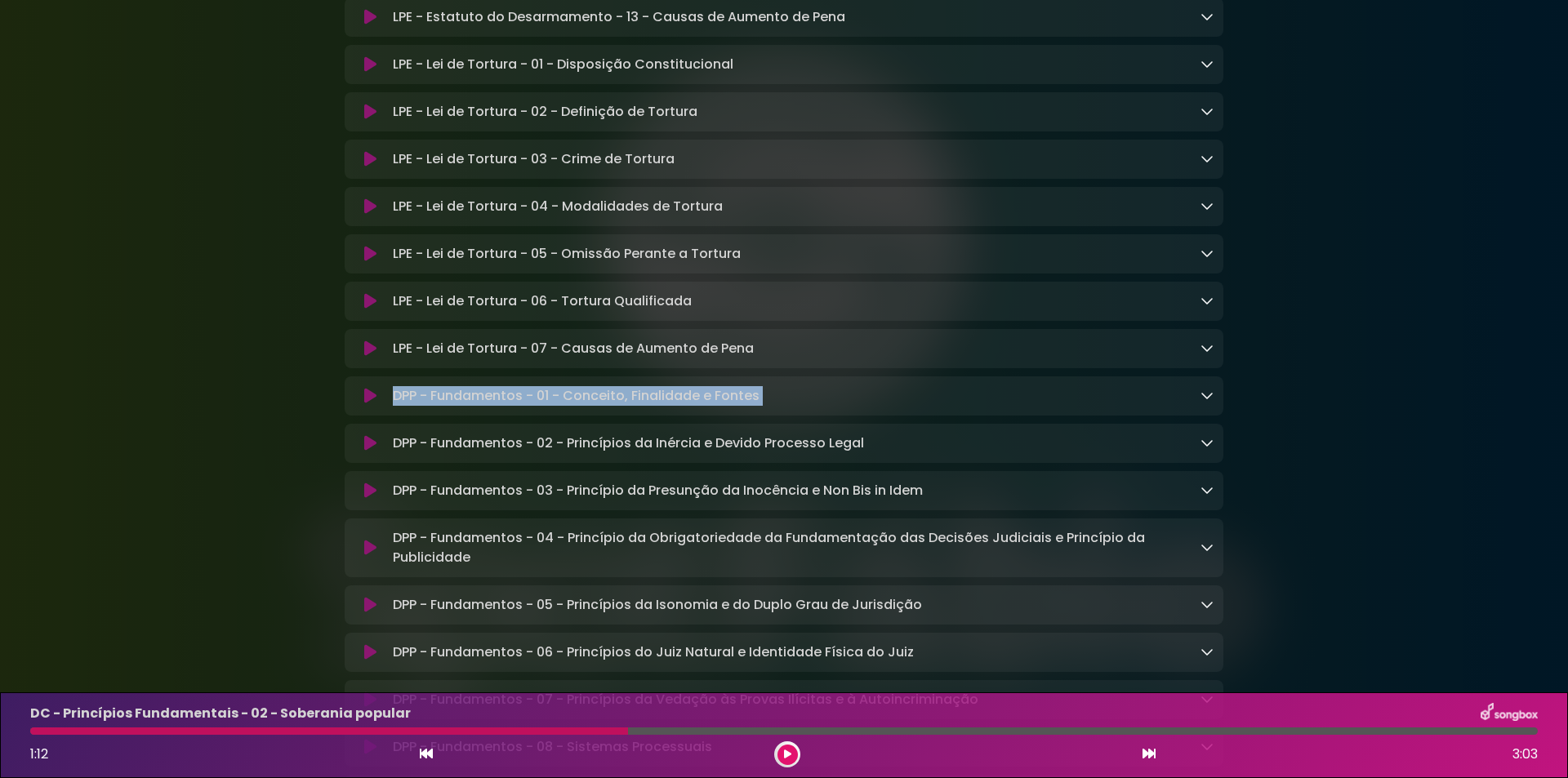
click at [532, 416] on div "DPP - Fundamentos - 01 - Conceito, Finalidade e Fontes Loading Track..." at bounding box center [784, 396] width 879 height 39
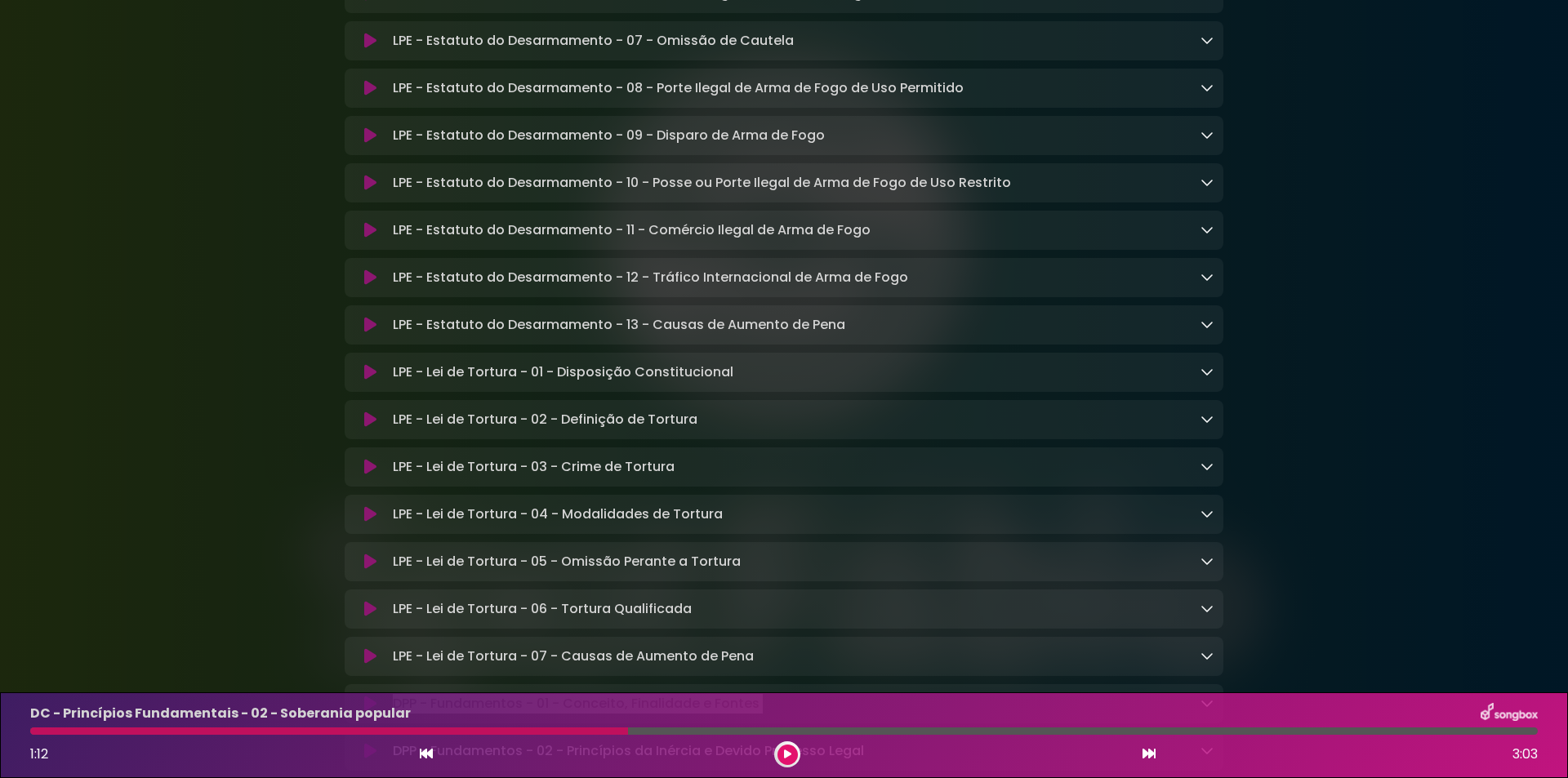
scroll to position [3790, 0]
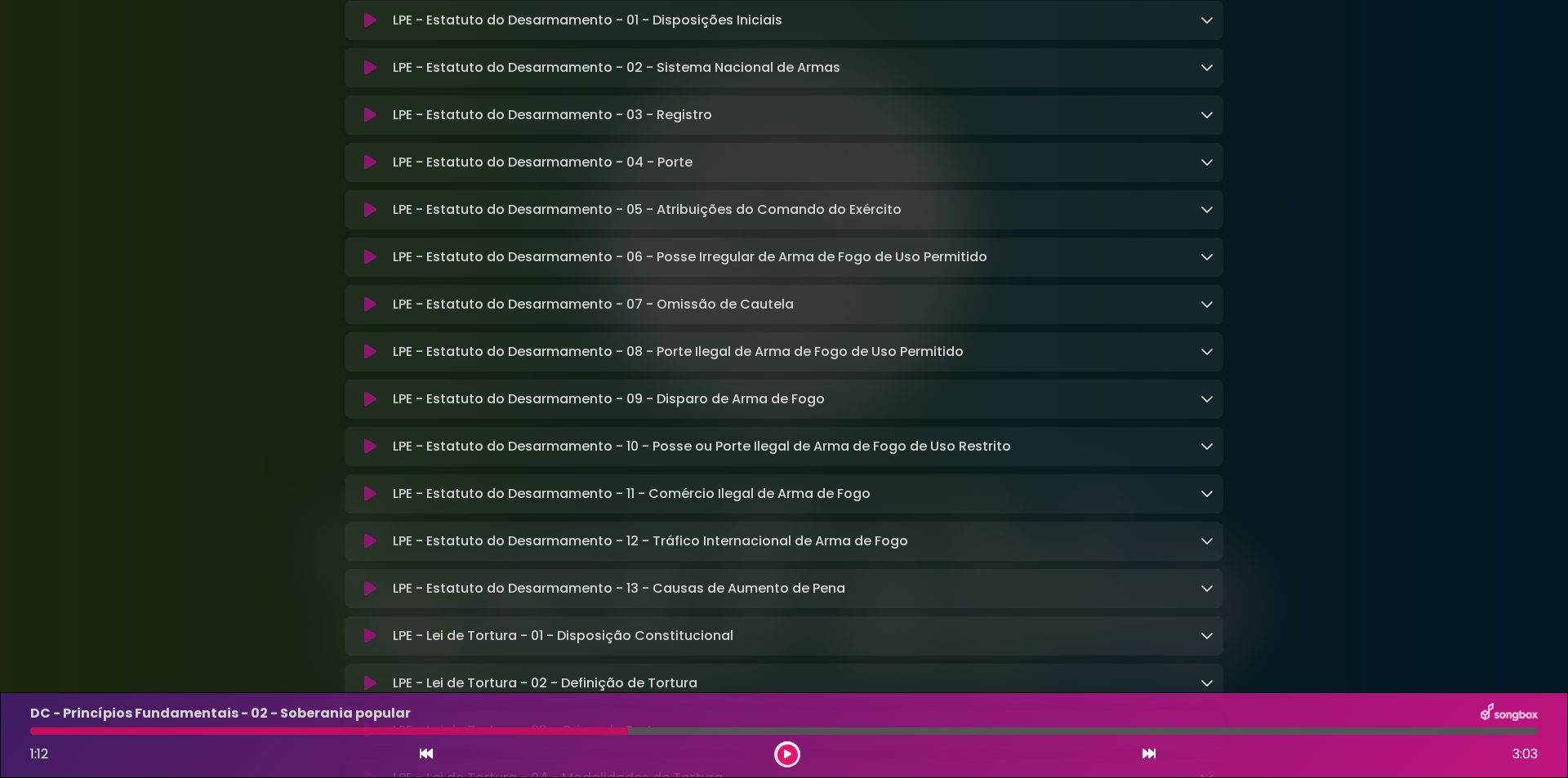
click at [659, 419] on div "LPE - Estatuto do Desarmamento - 09 - Disparo de Arma de Fogo Loading Track..." at bounding box center [784, 399] width 879 height 39
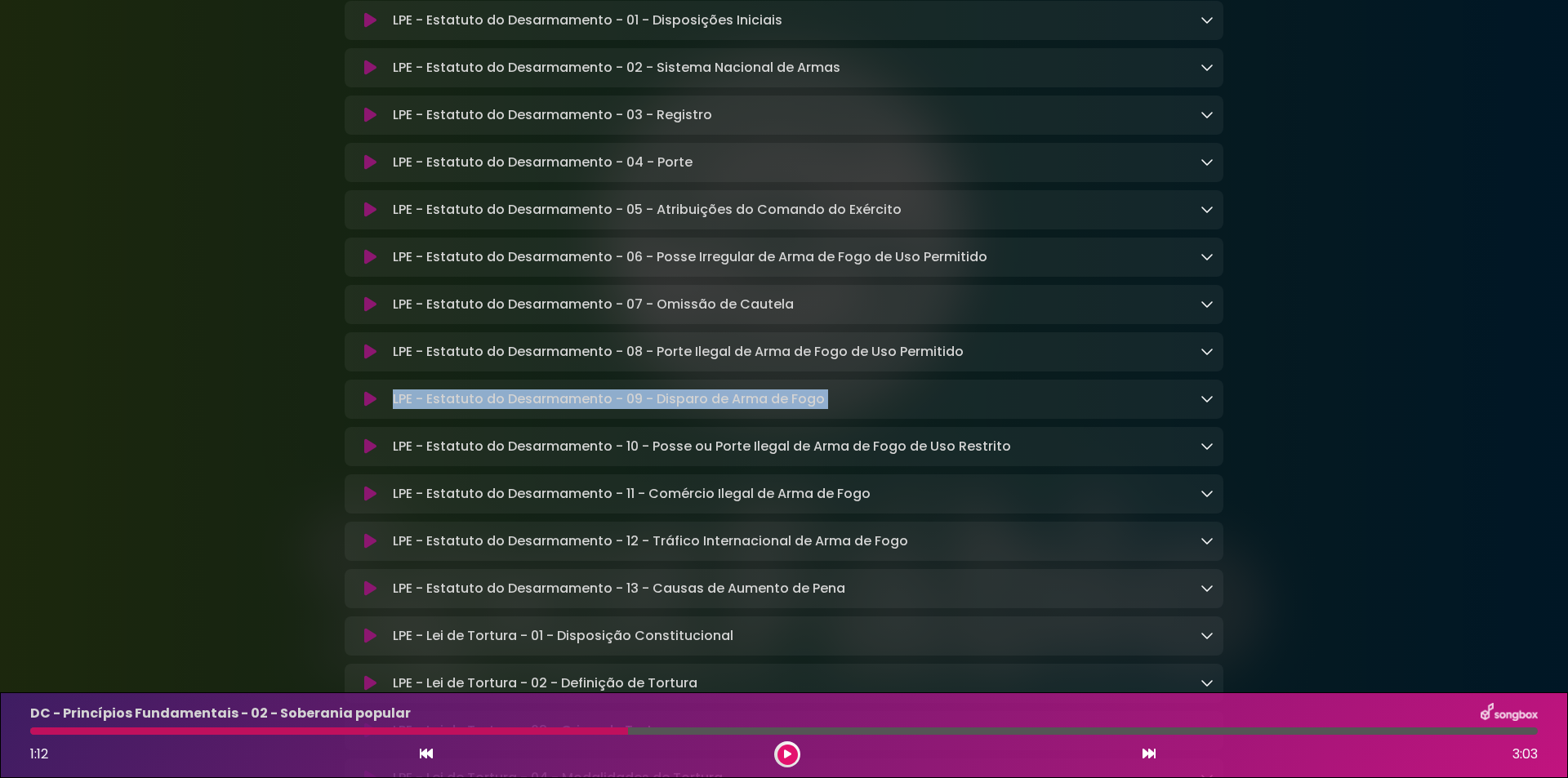
click at [659, 419] on div "LPE - Estatuto do Desarmamento - 09 - Disparo de Arma de Fogo Loading Track..." at bounding box center [784, 399] width 879 height 39
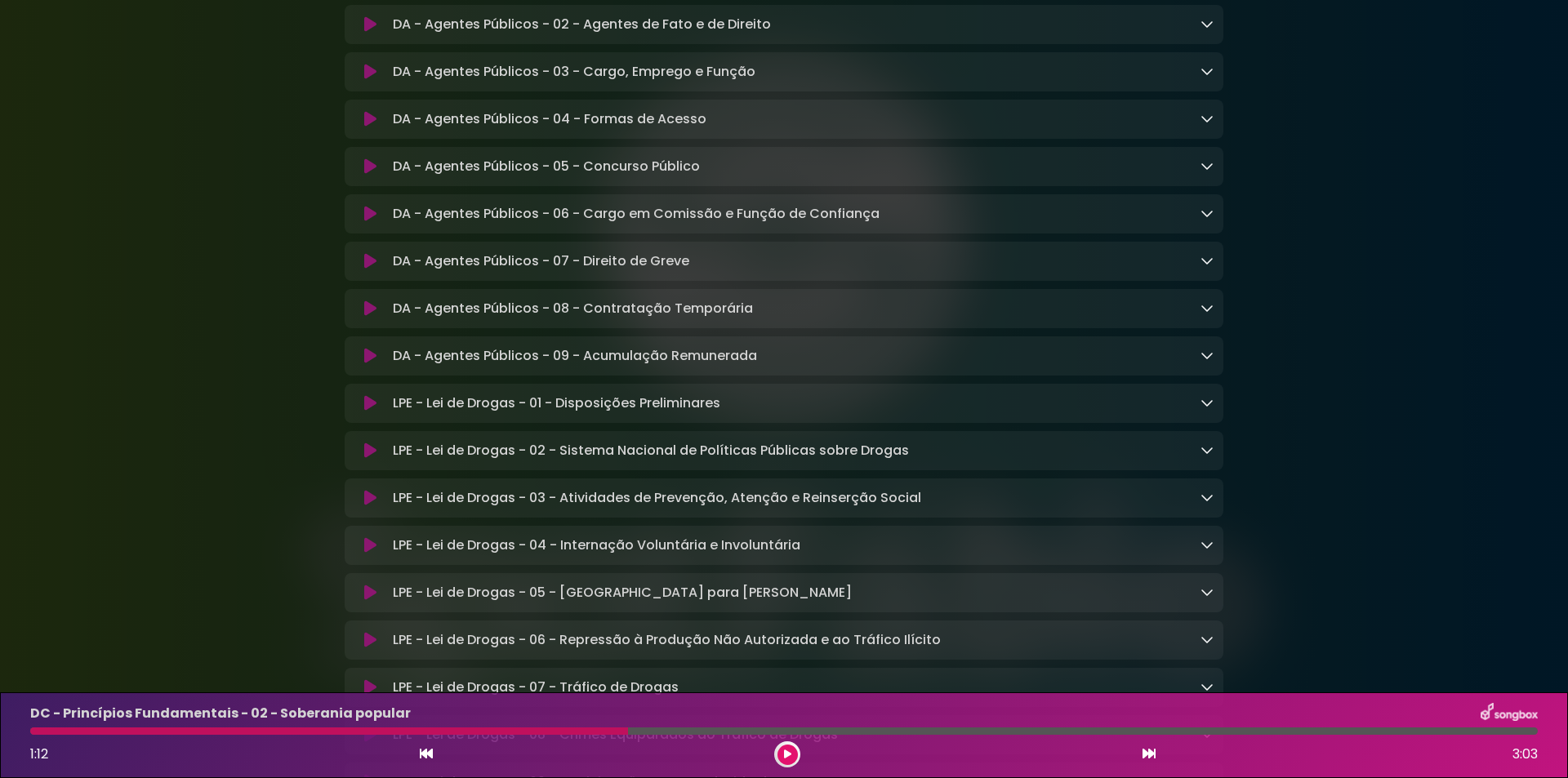
scroll to position [1912, 0]
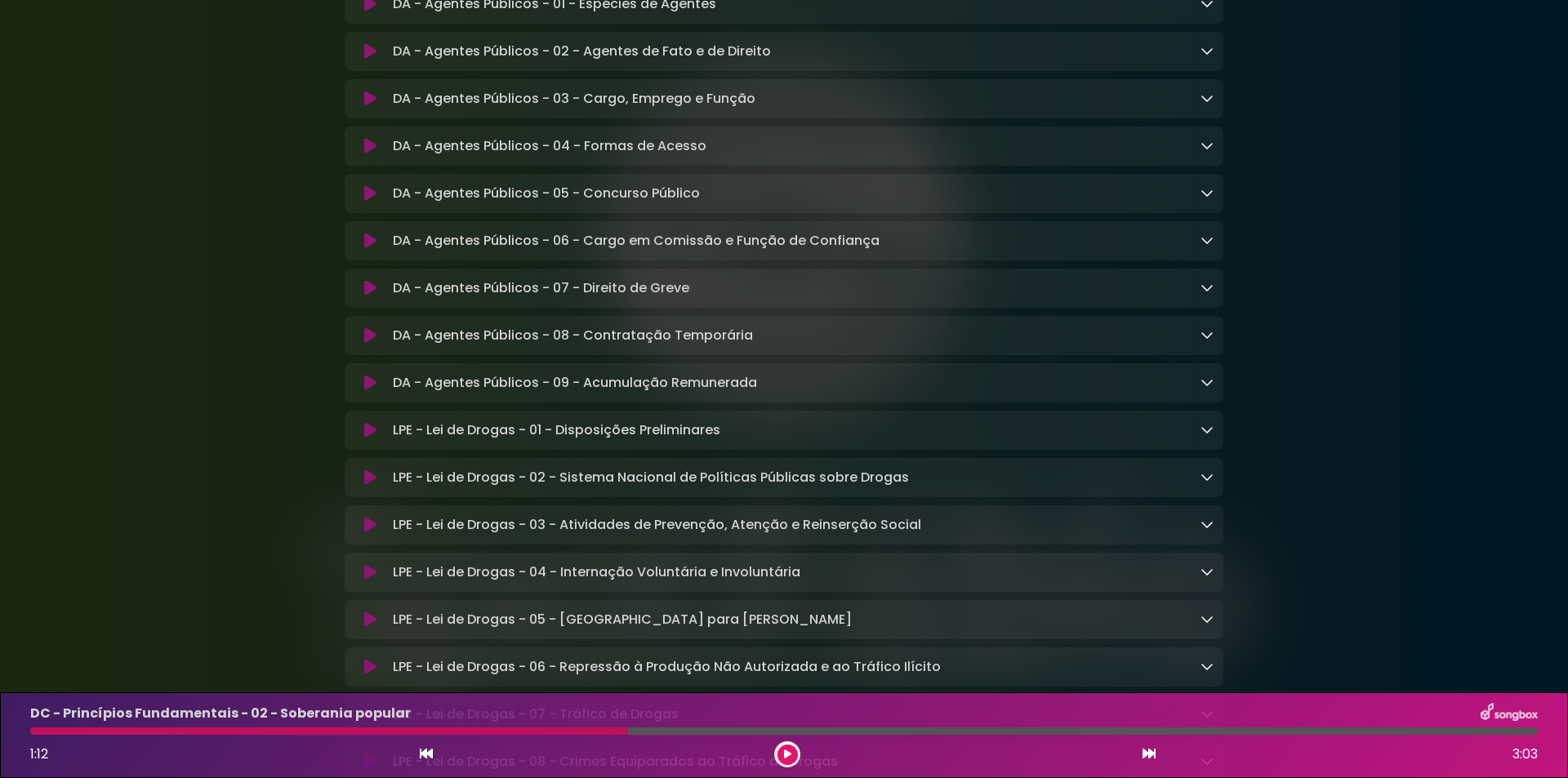
click at [574, 345] on p "DA - Agentes Públicos - 08 - Contratação Temporária Loading Track..." at bounding box center [573, 336] width 360 height 20
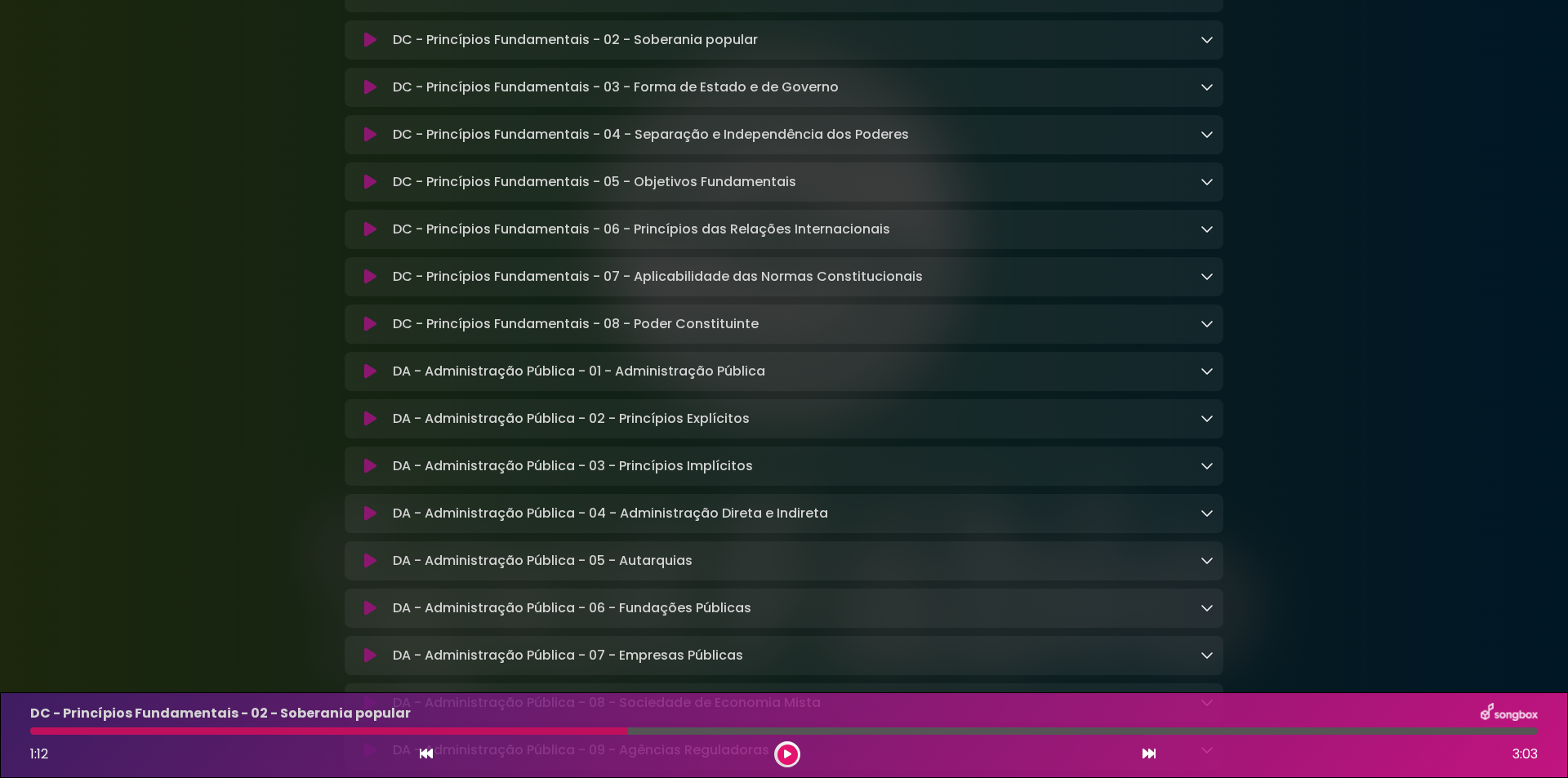
scroll to position [0, 0]
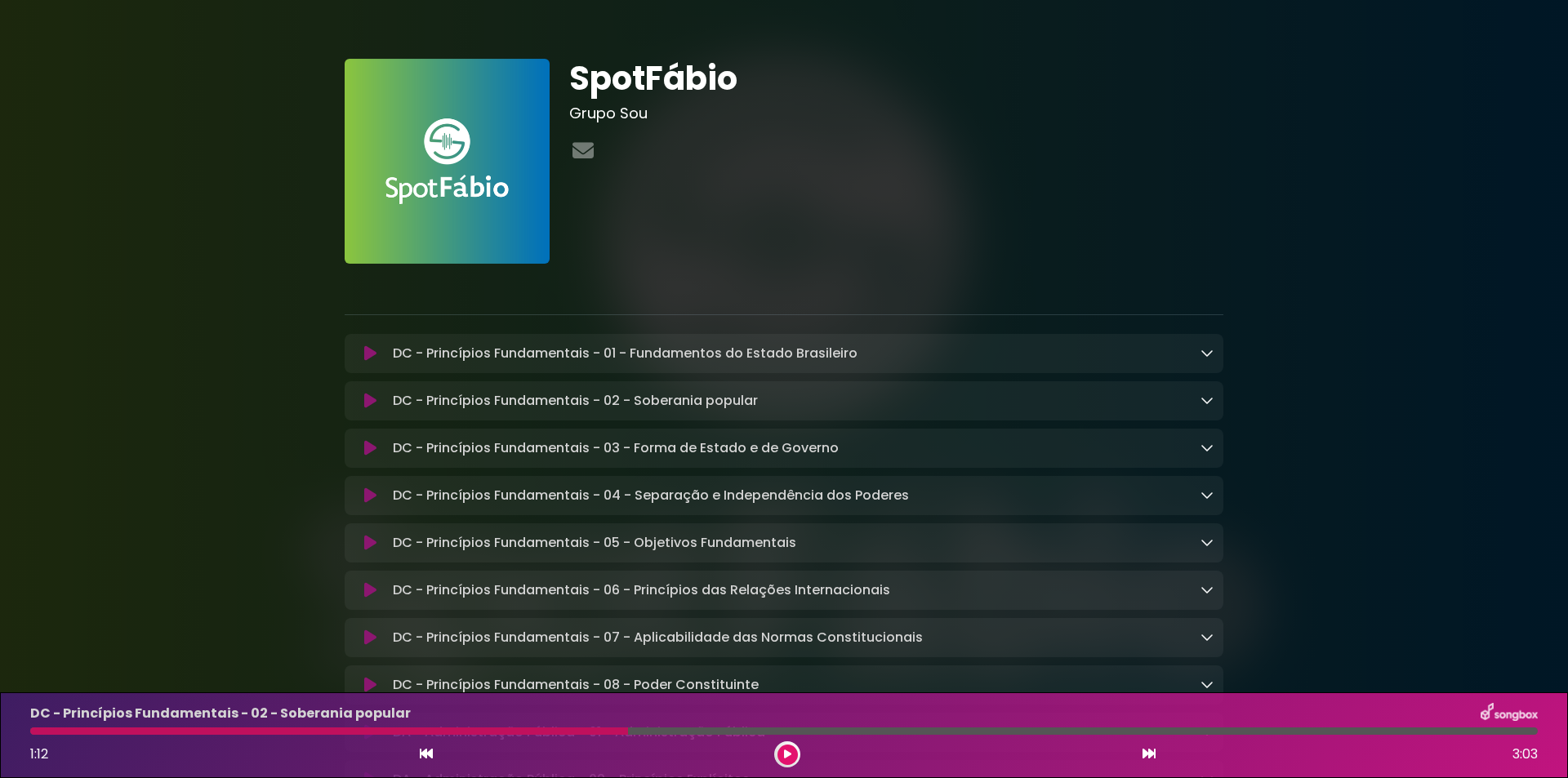
click at [557, 499] on p "DC - Princípios Fundamentais - 04 - Separação e Independência dos Poderes Loadi…" at bounding box center [651, 496] width 516 height 20
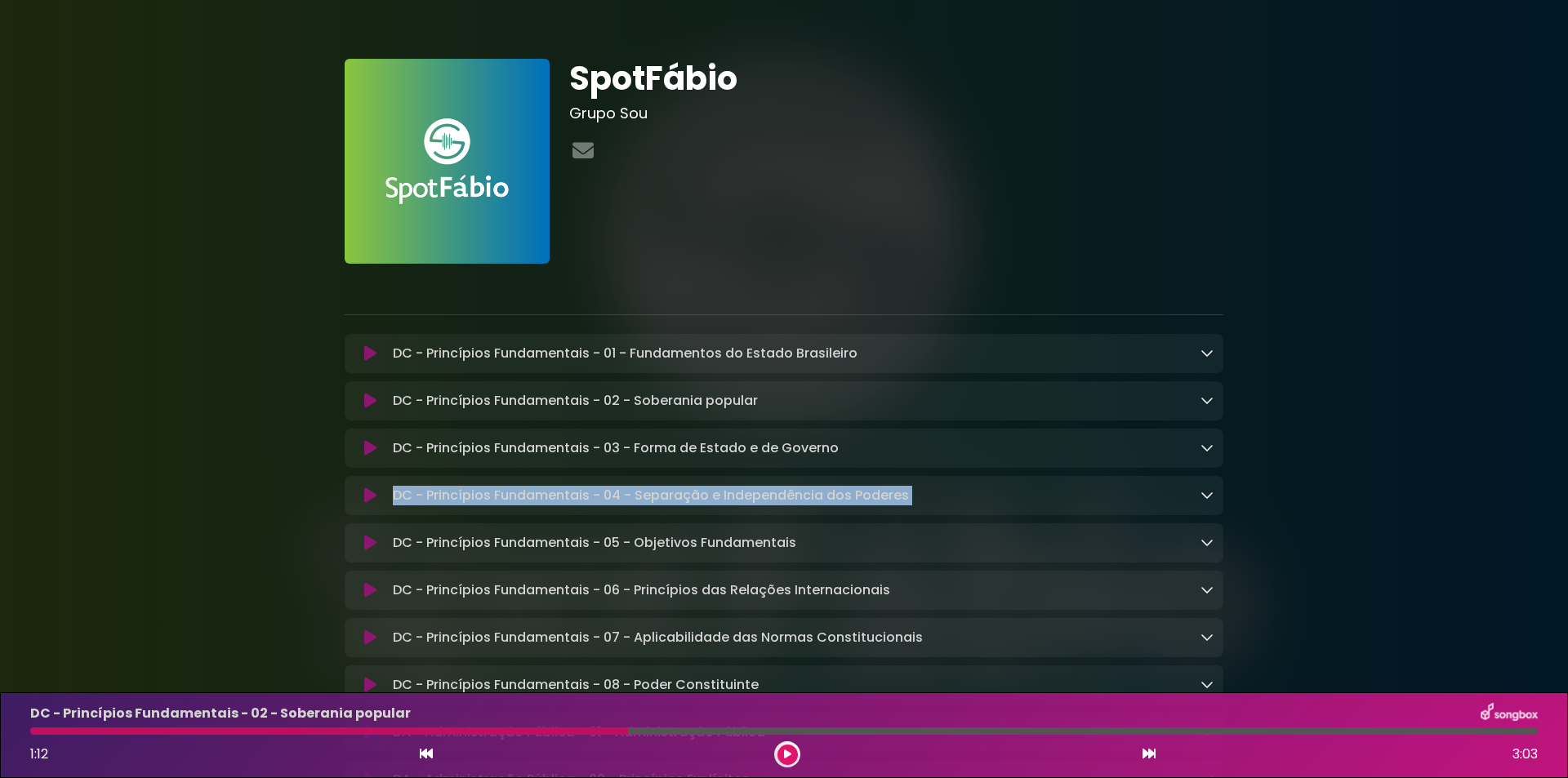
click at [557, 499] on p "DC - Princípios Fundamentais - 04 - Separação e Independência dos Poderes Loadi…" at bounding box center [651, 496] width 516 height 20
